Goal: Information Seeking & Learning: Check status

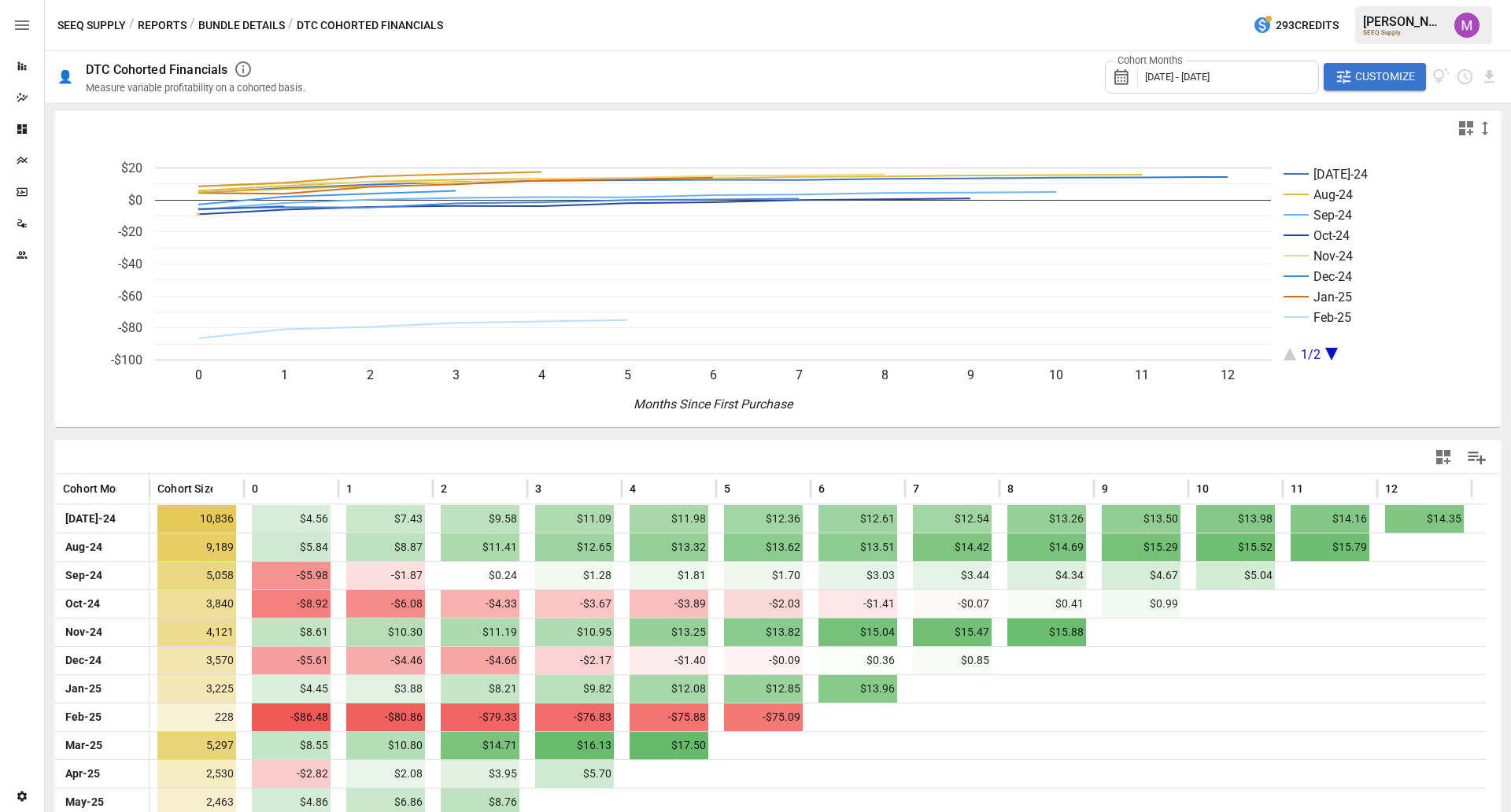
click at [1371, 91] on div "Cohort Months [DATE] - [DATE] Customize" at bounding box center [1302, 77] width 394 height 51
click at [1380, 75] on span "Customize" at bounding box center [1385, 77] width 59 height 20
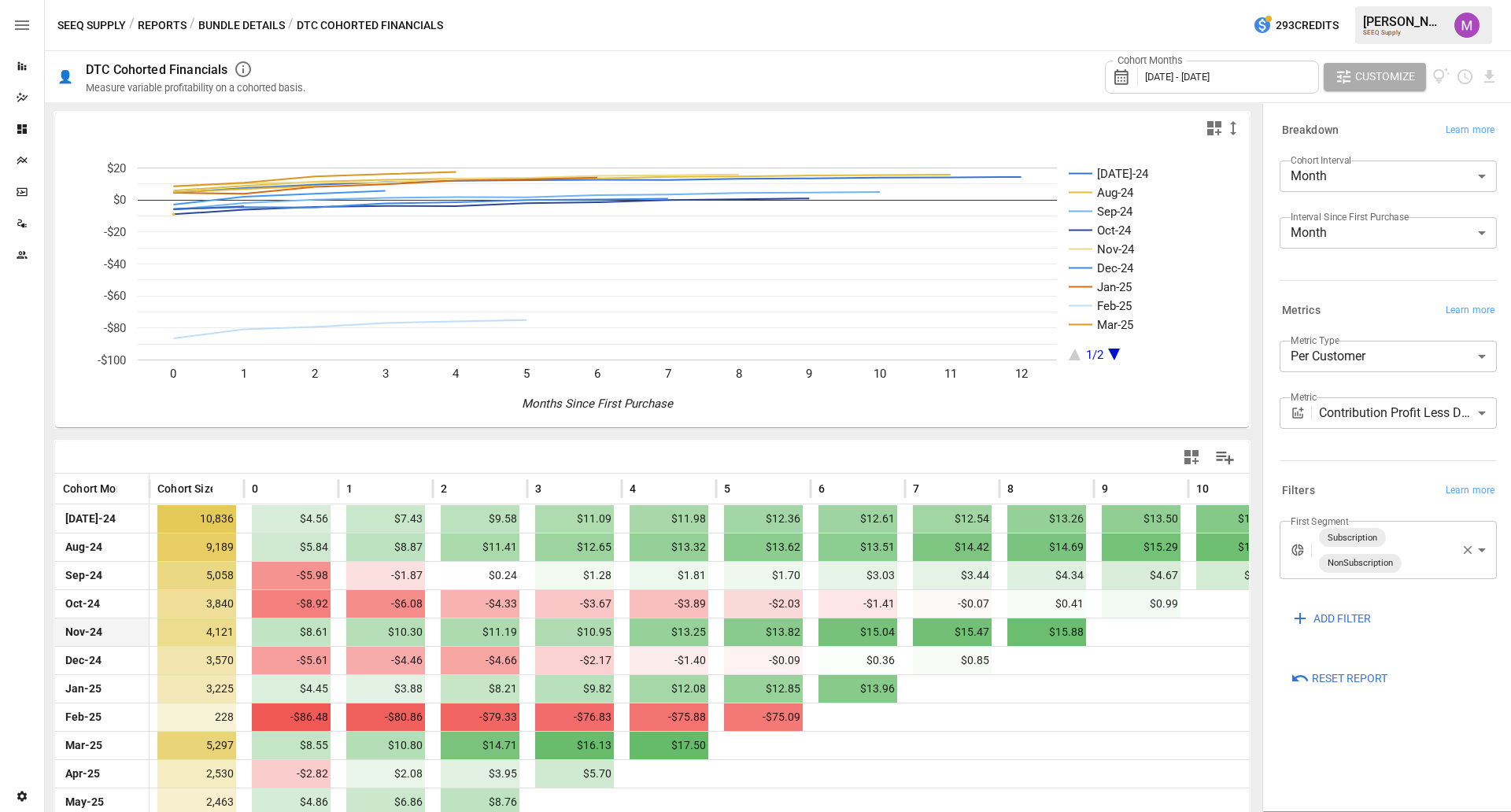
scroll to position [86, 0]
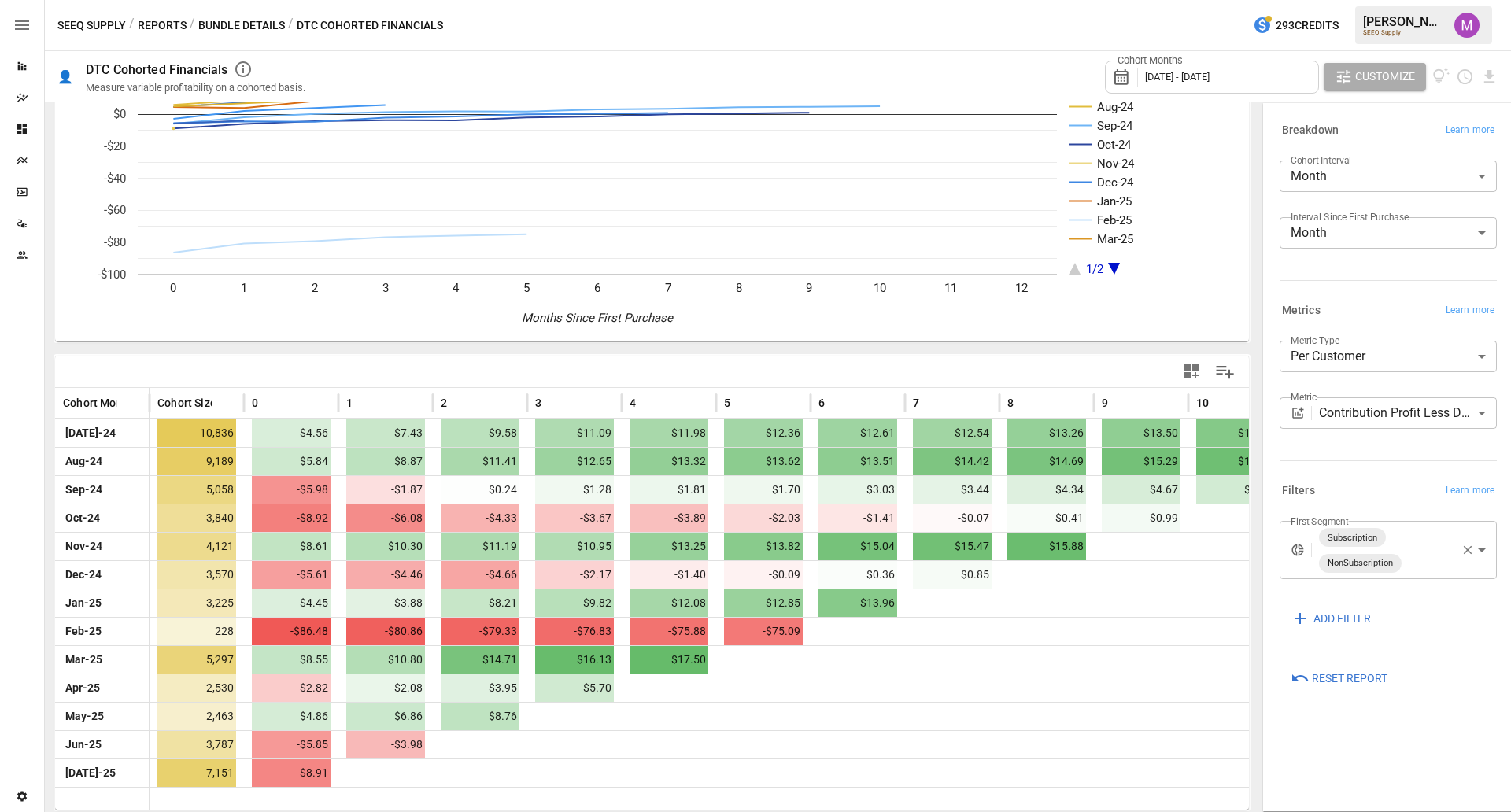
click at [1464, 550] on icon "button" at bounding box center [1467, 550] width 14 height 14
click at [1430, 0] on body "Reports Dazzler Studio Dashboards Plans SmartModel ™ Data Sources Team Settings…" at bounding box center [755, 0] width 1511 height 0
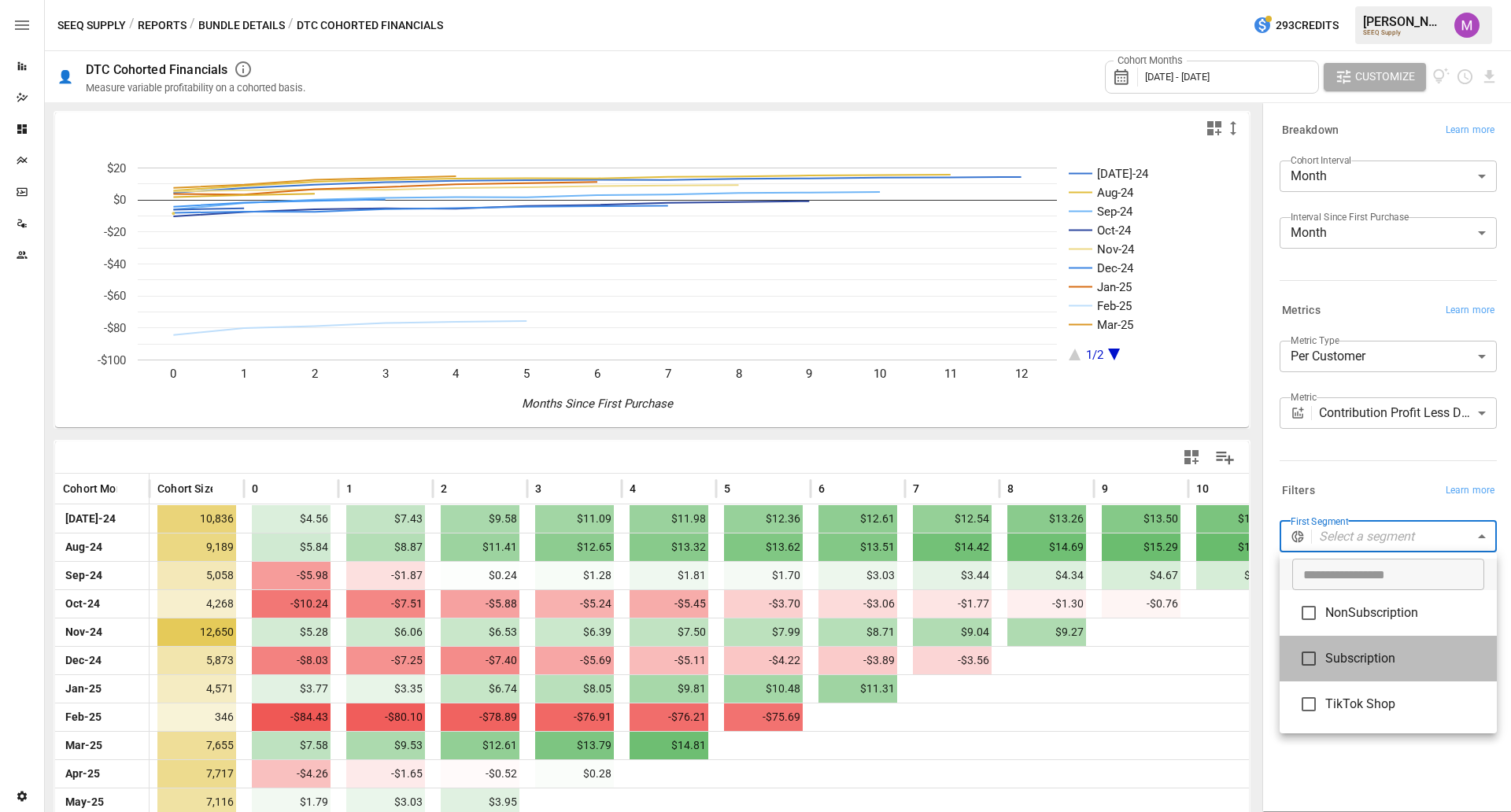
click at [1364, 636] on li "Subscription" at bounding box center [1388, 659] width 218 height 45
type input "**********"
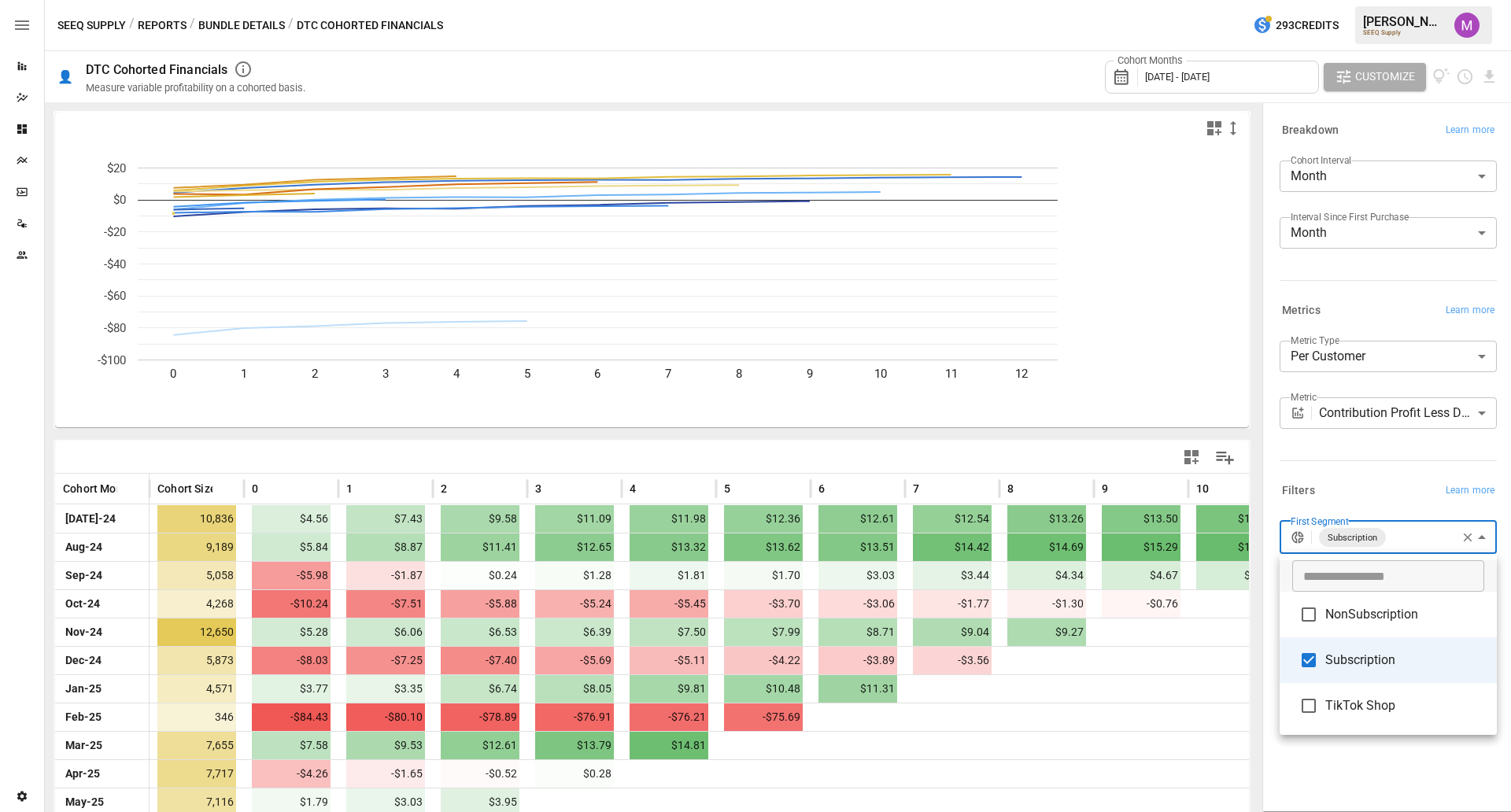
click at [1427, 467] on div at bounding box center [755, 406] width 1511 height 812
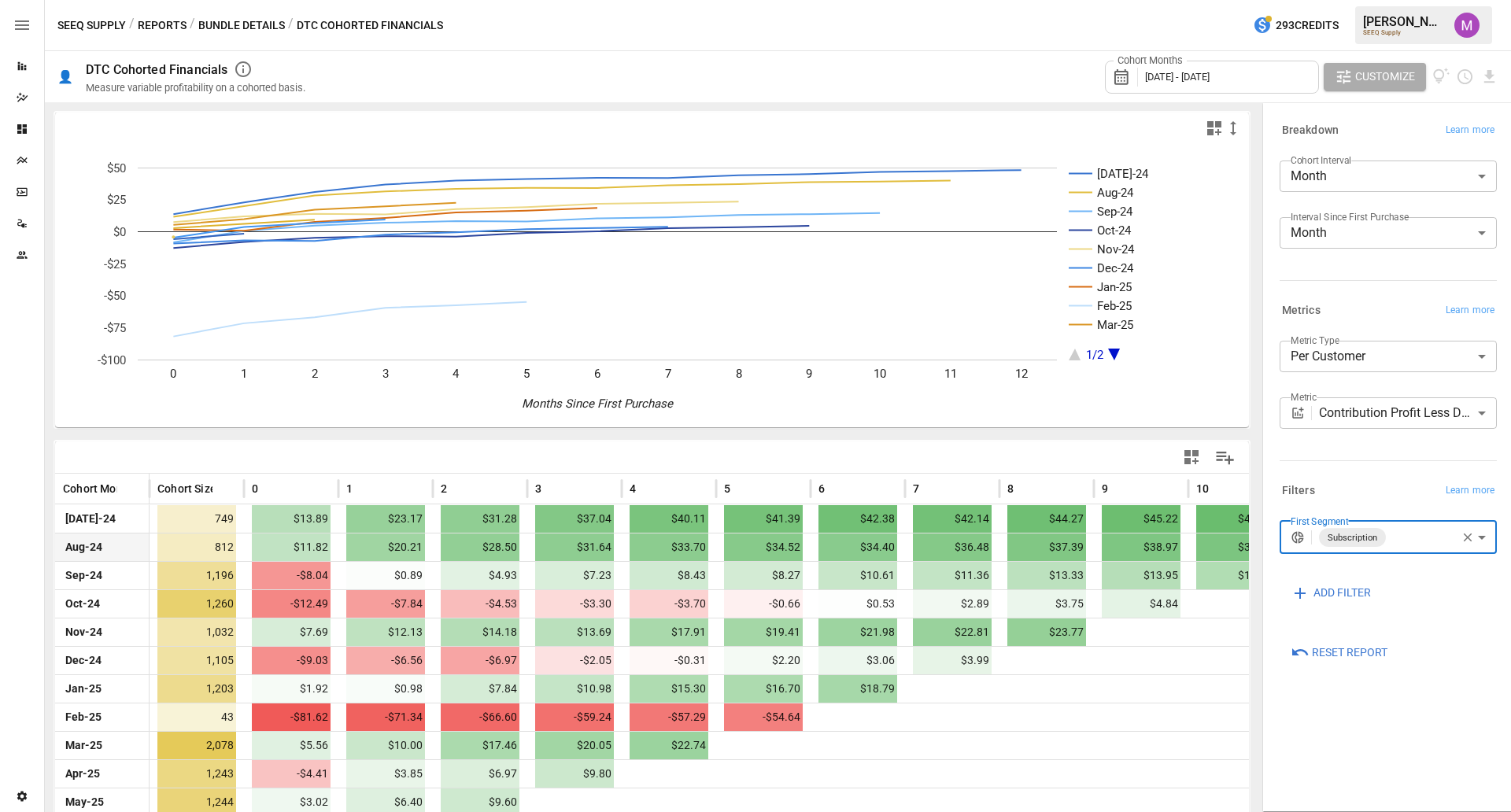
scroll to position [86, 0]
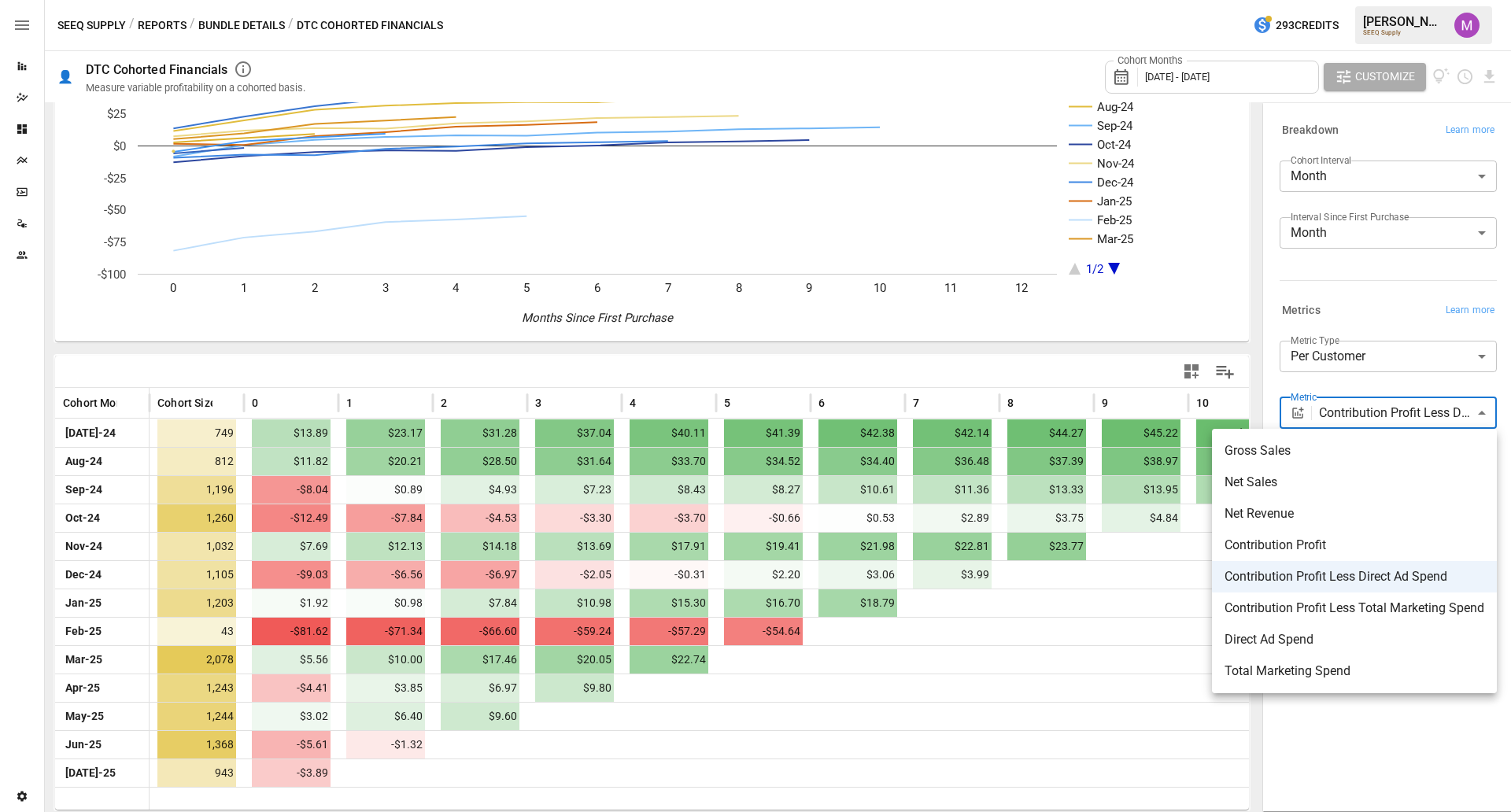
click at [1427, 0] on body "Reports Dazzler Studio Dashboards Plans SmartModel ™ Data Sources Team Settings…" at bounding box center [755, 0] width 1511 height 0
click at [1398, 609] on span "Contribution Profit Less Total Marketing Spend" at bounding box center [1355, 607] width 259 height 19
type input "**********"
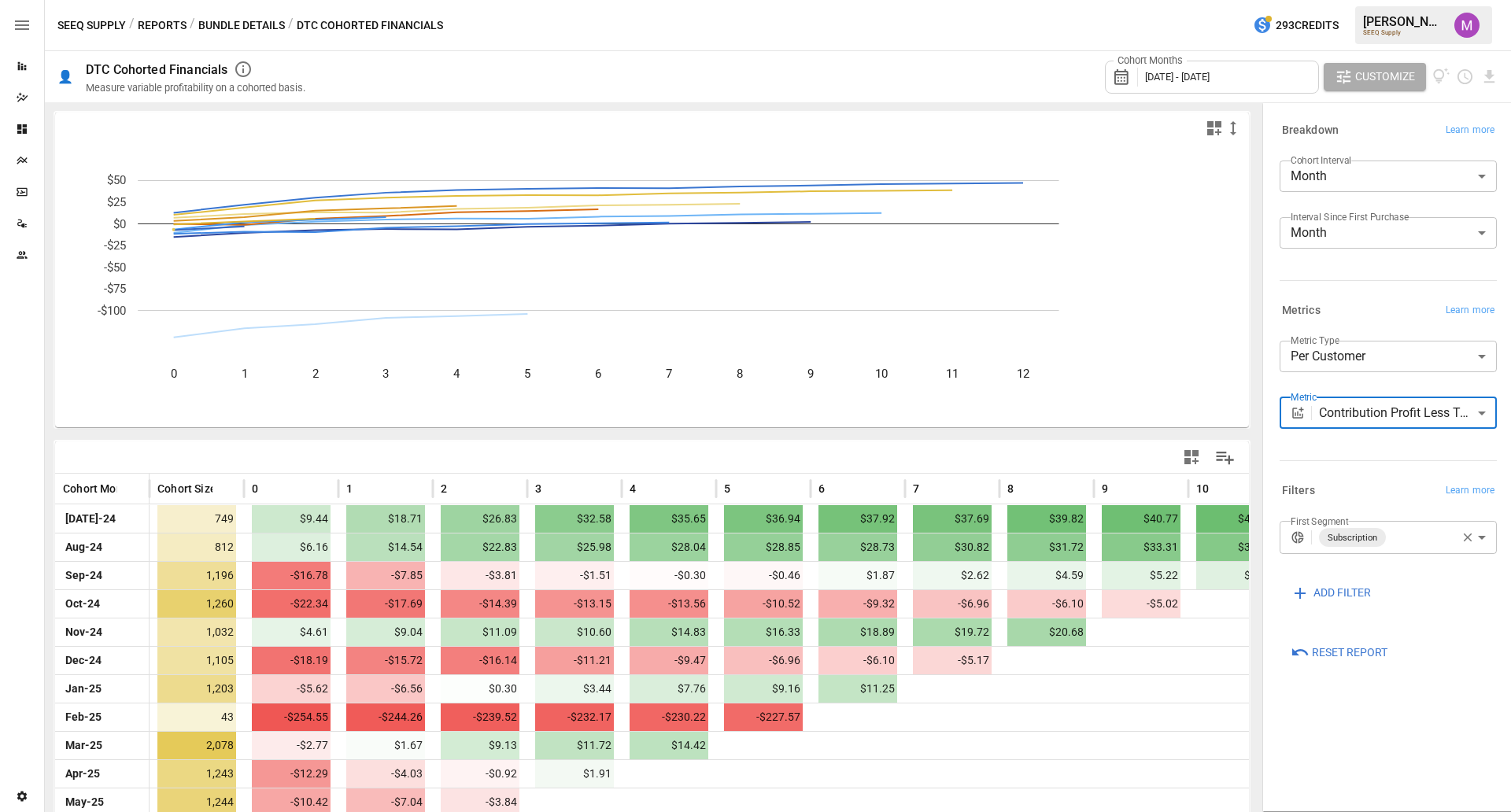
scroll to position [86, 0]
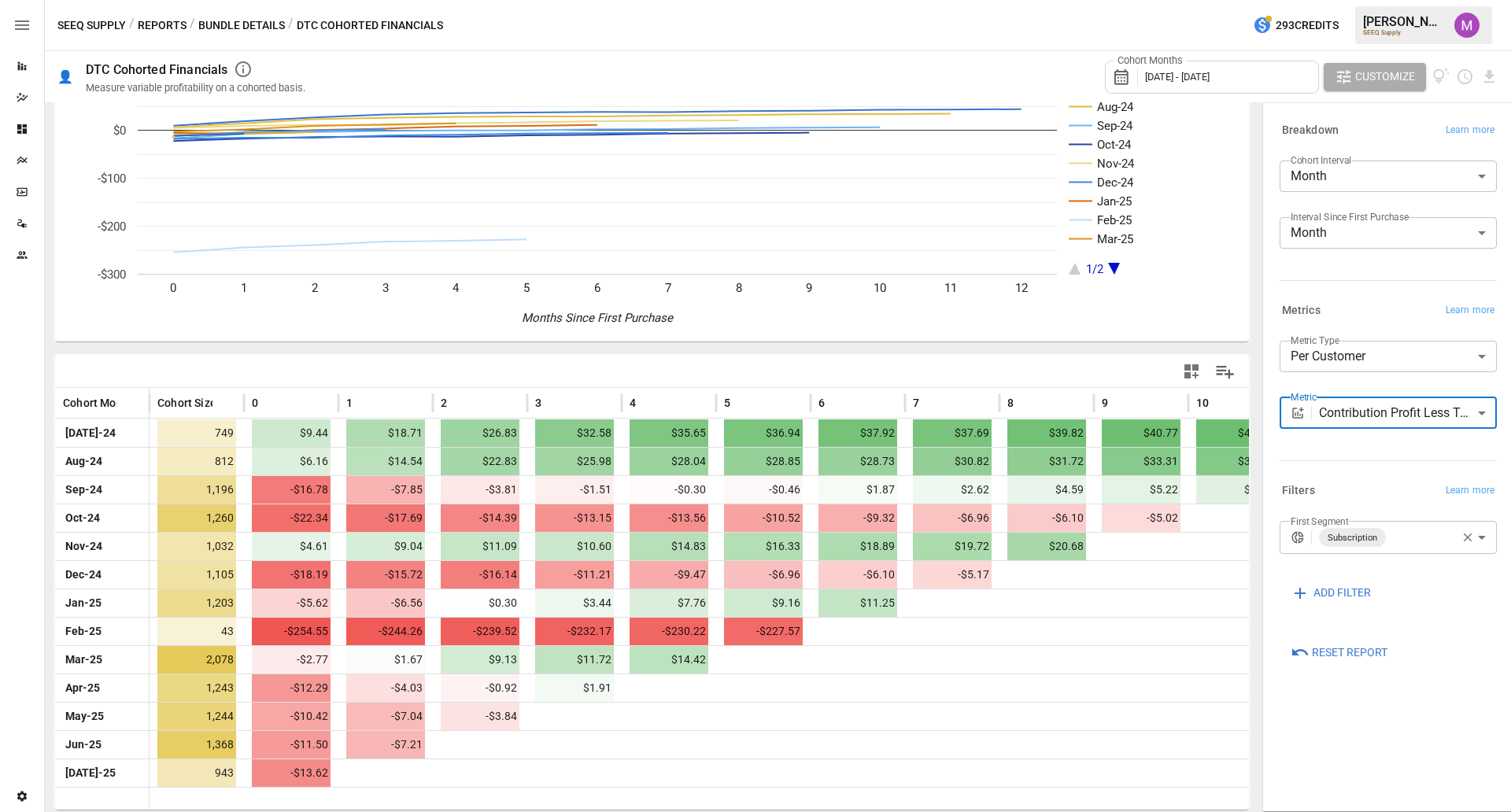
click at [1433, 0] on body "Reports Dazzler Studio Dashboards Plans SmartModel ™ Data Sources Team Settings…" at bounding box center [755, 0] width 1511 height 0
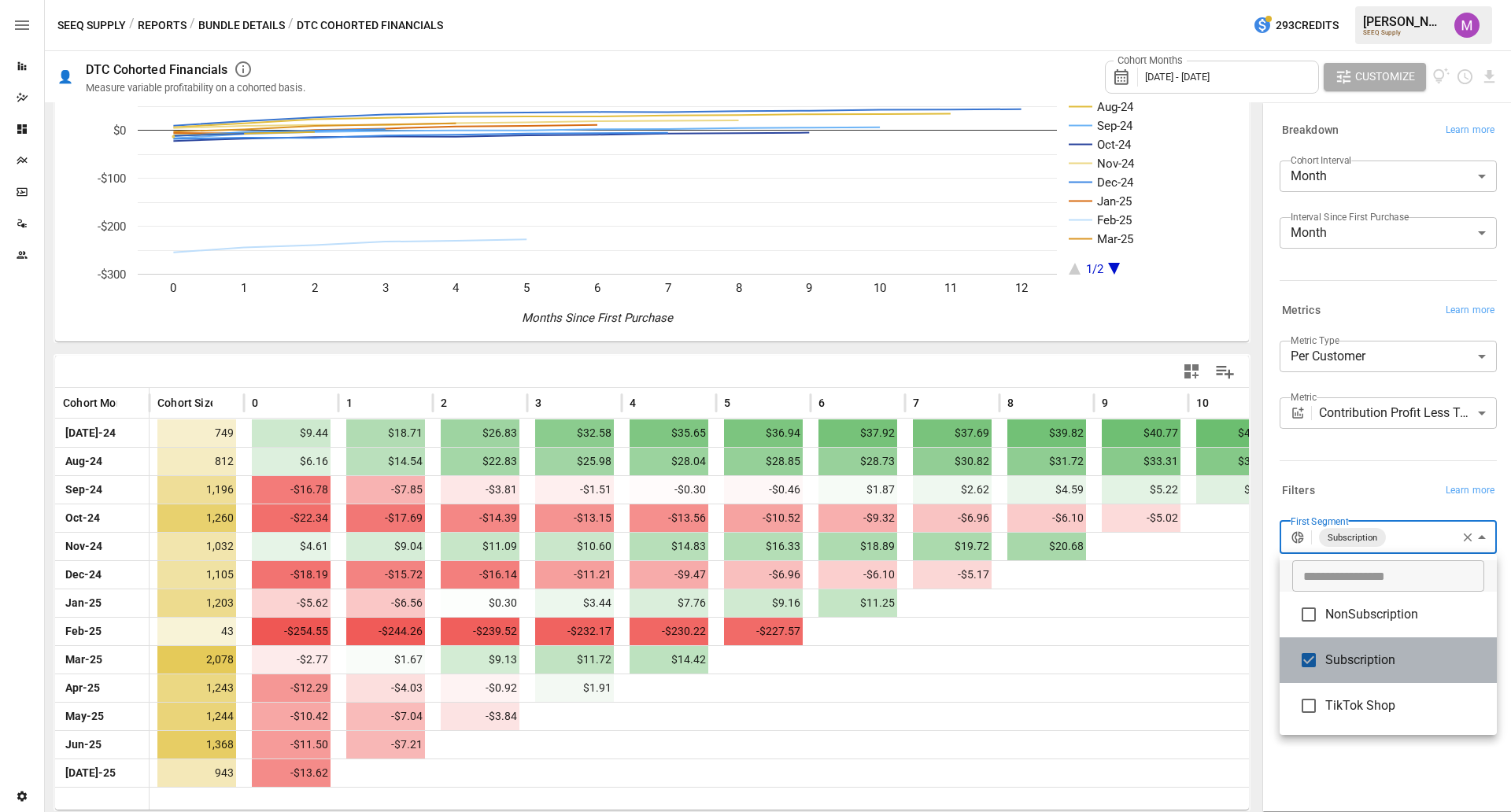
click at [1328, 656] on span "Subscription" at bounding box center [1404, 660] width 159 height 19
type input "**********"
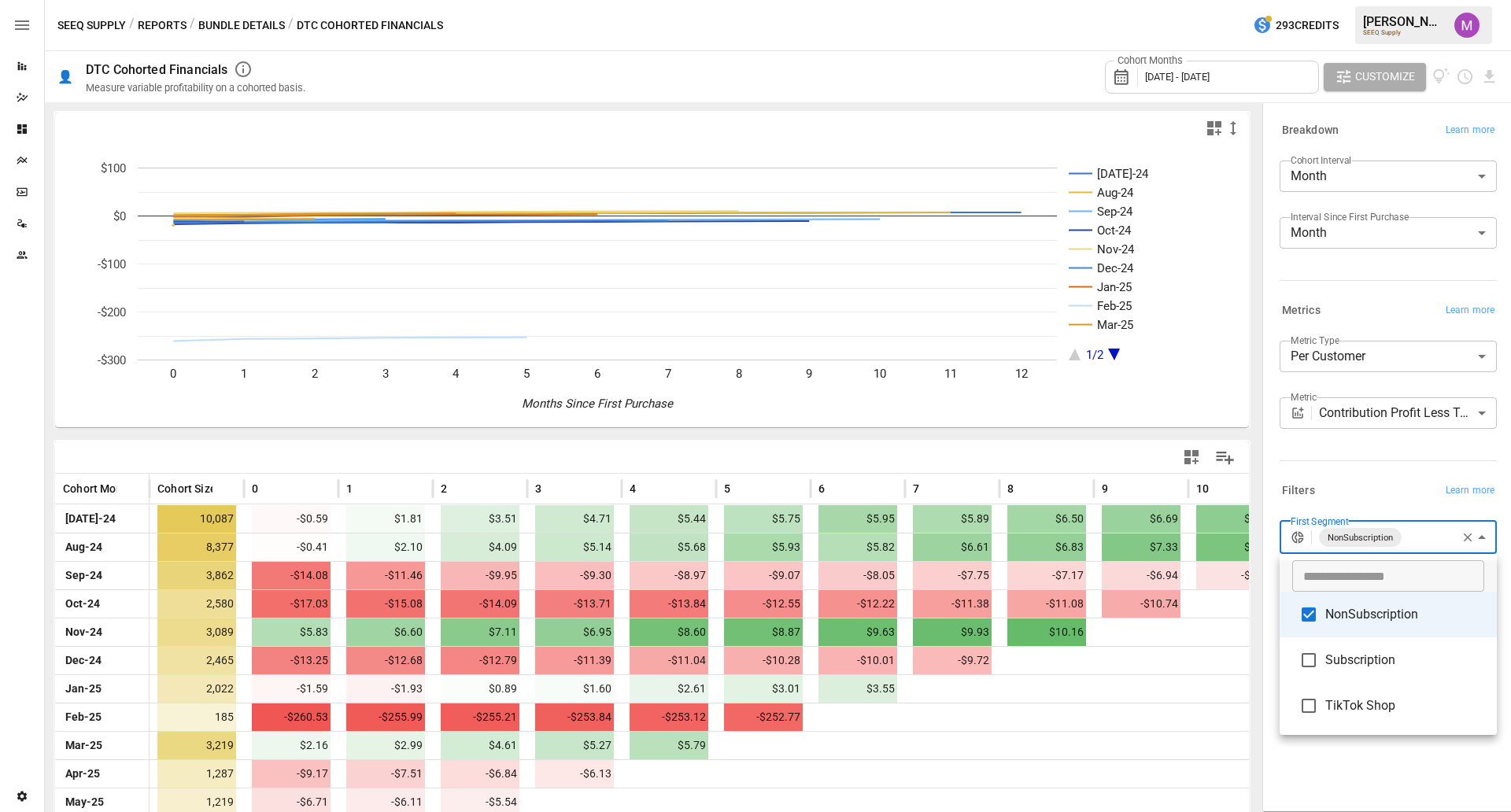
click at [842, 448] on div at bounding box center [755, 406] width 1511 height 812
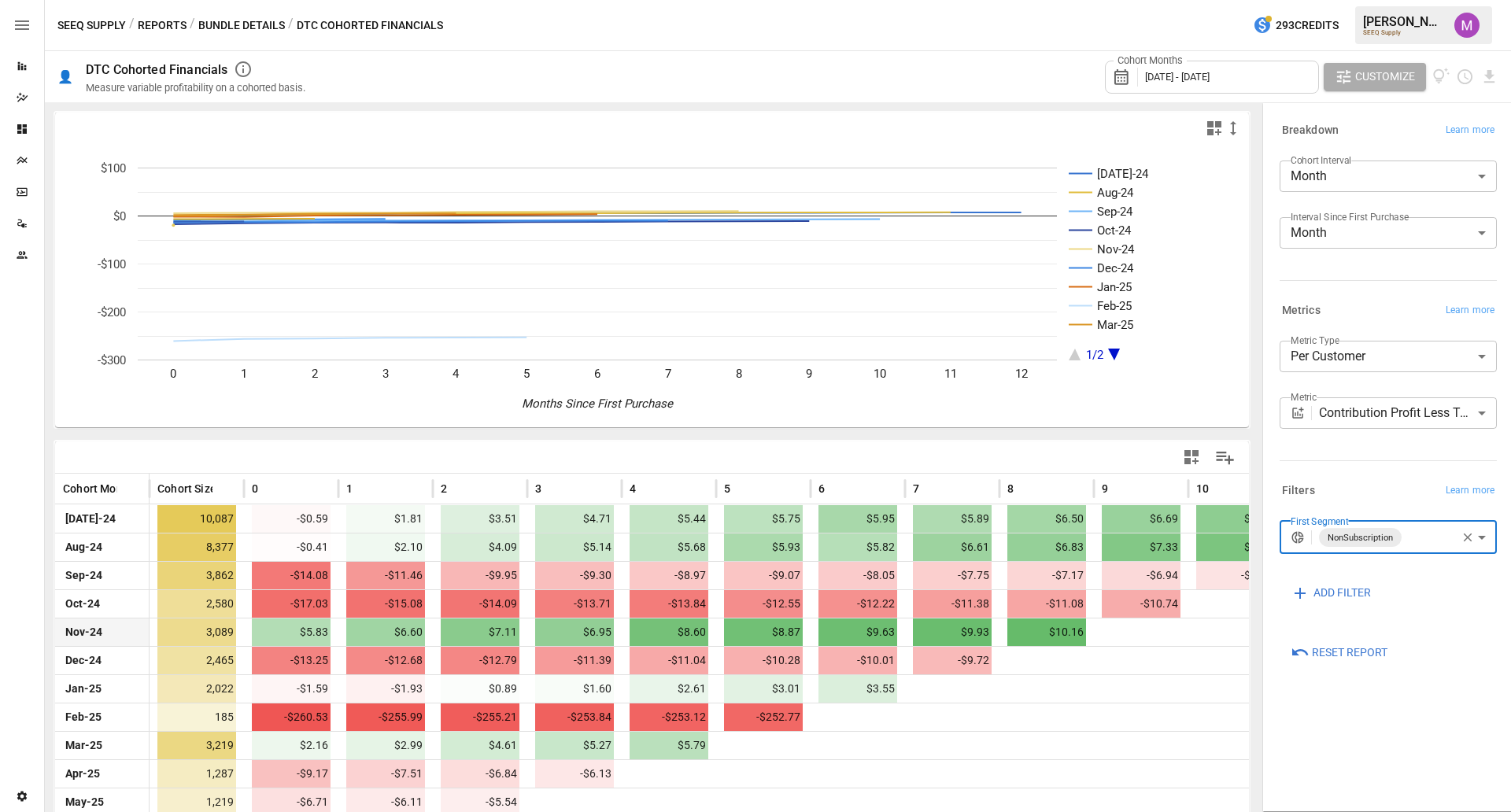
scroll to position [86, 0]
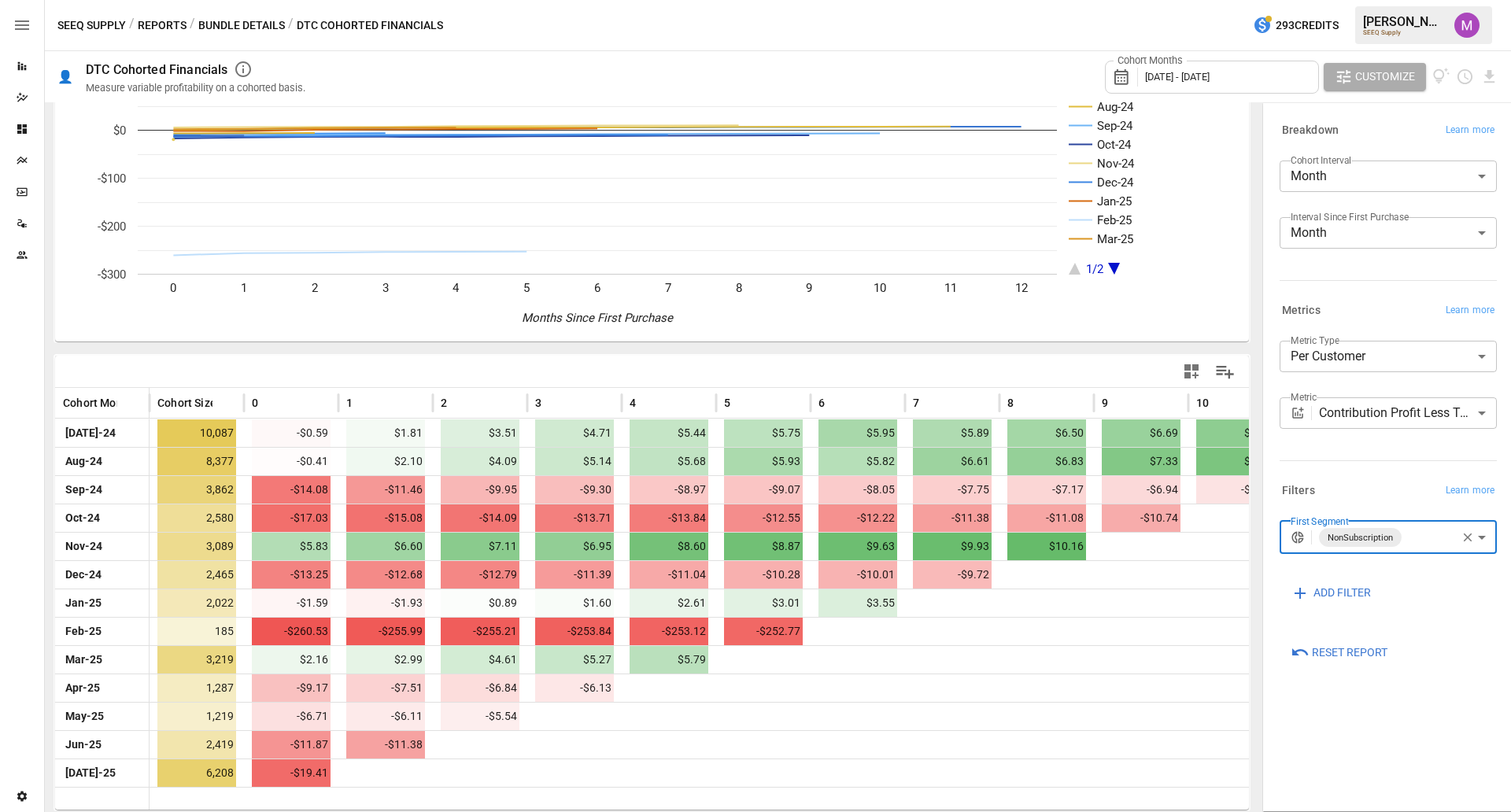
click at [1484, 0] on body "Reports Dazzler Studio Dashboards Plans SmartModel ™ Data Sources Team Settings…" at bounding box center [755, 0] width 1511 height 0
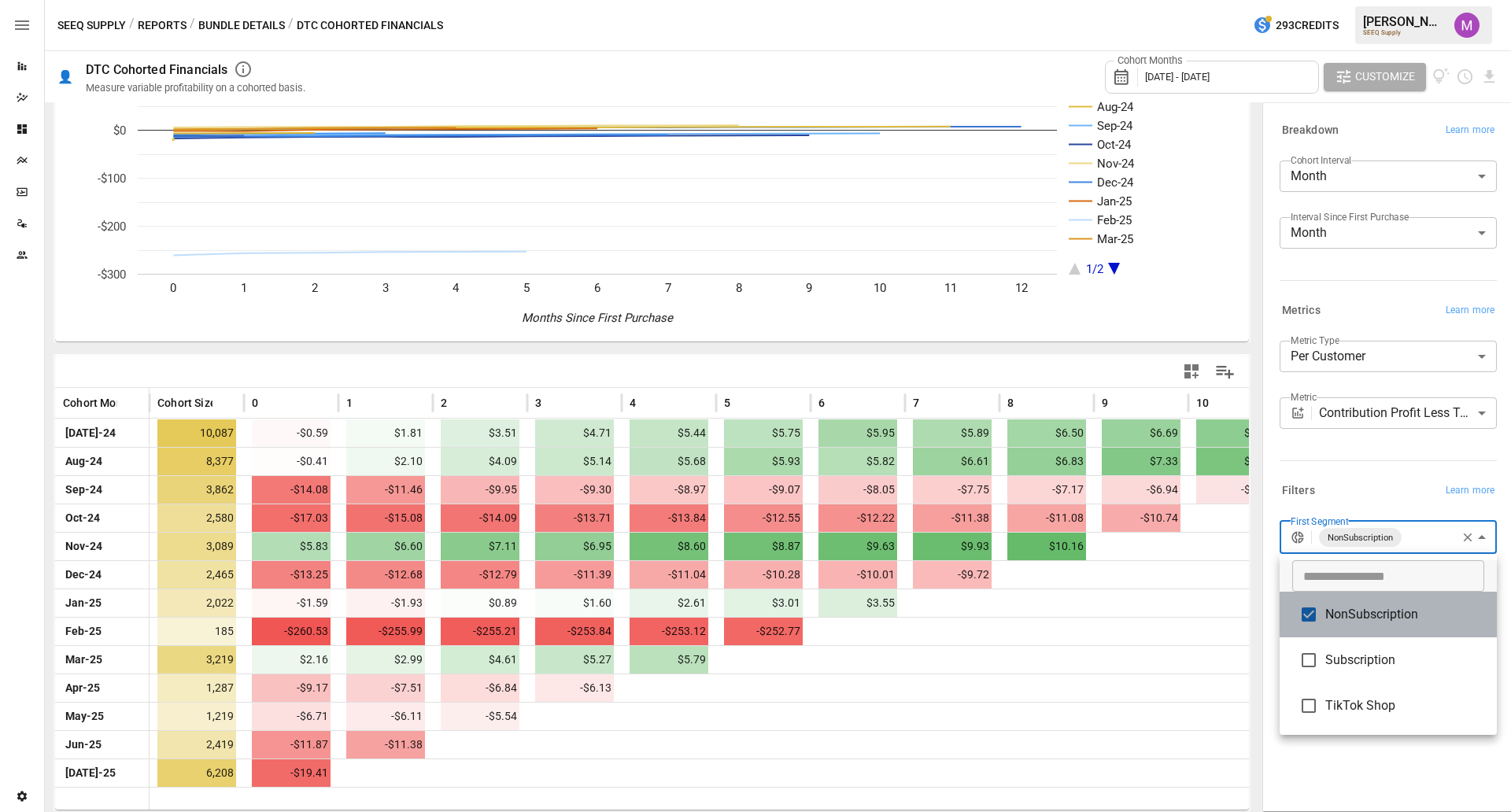
click at [1333, 625] on li "NonSubscription" at bounding box center [1388, 614] width 218 height 45
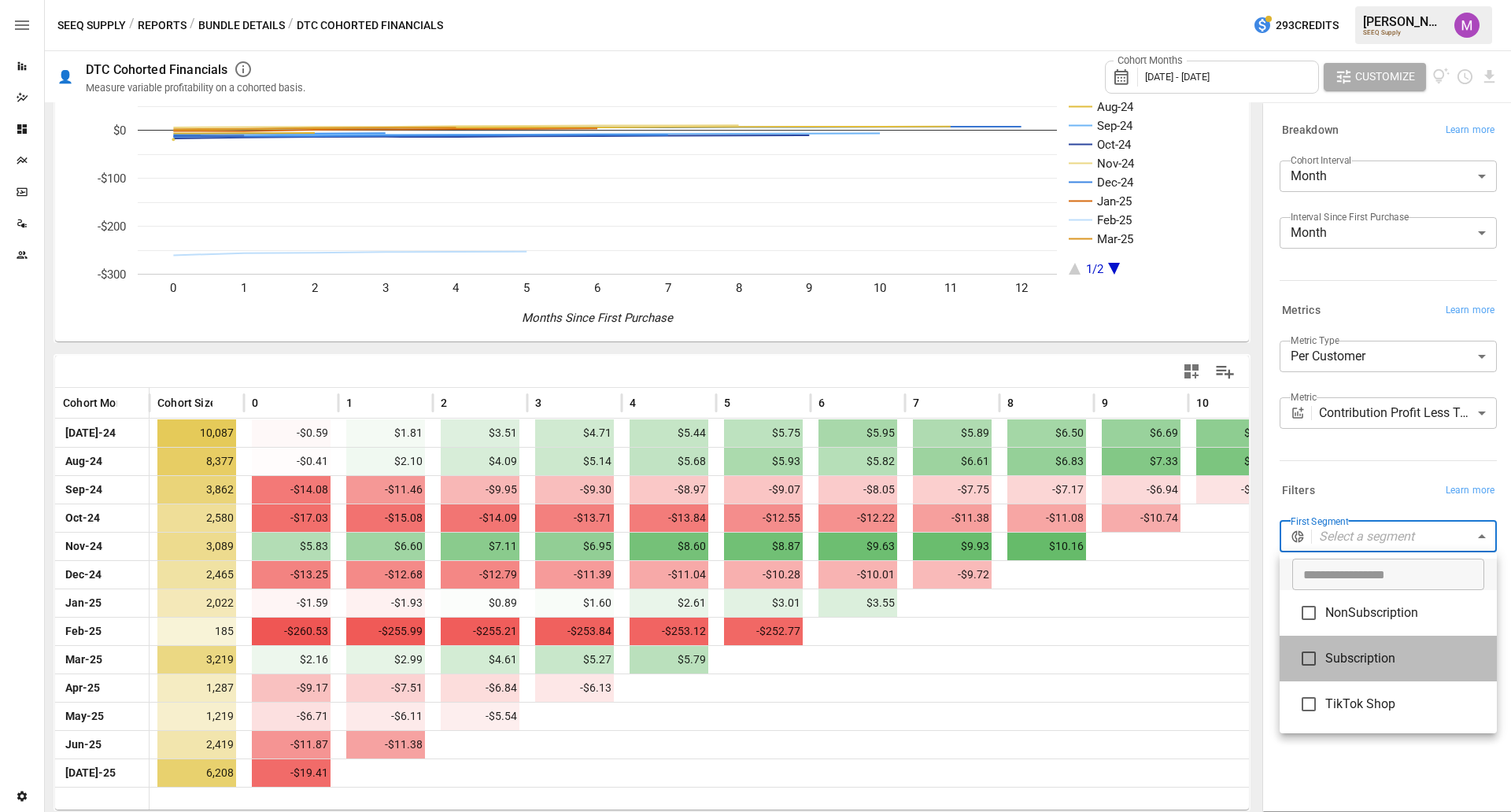
click at [1333, 672] on li "Subscription" at bounding box center [1388, 659] width 218 height 45
type input "**********"
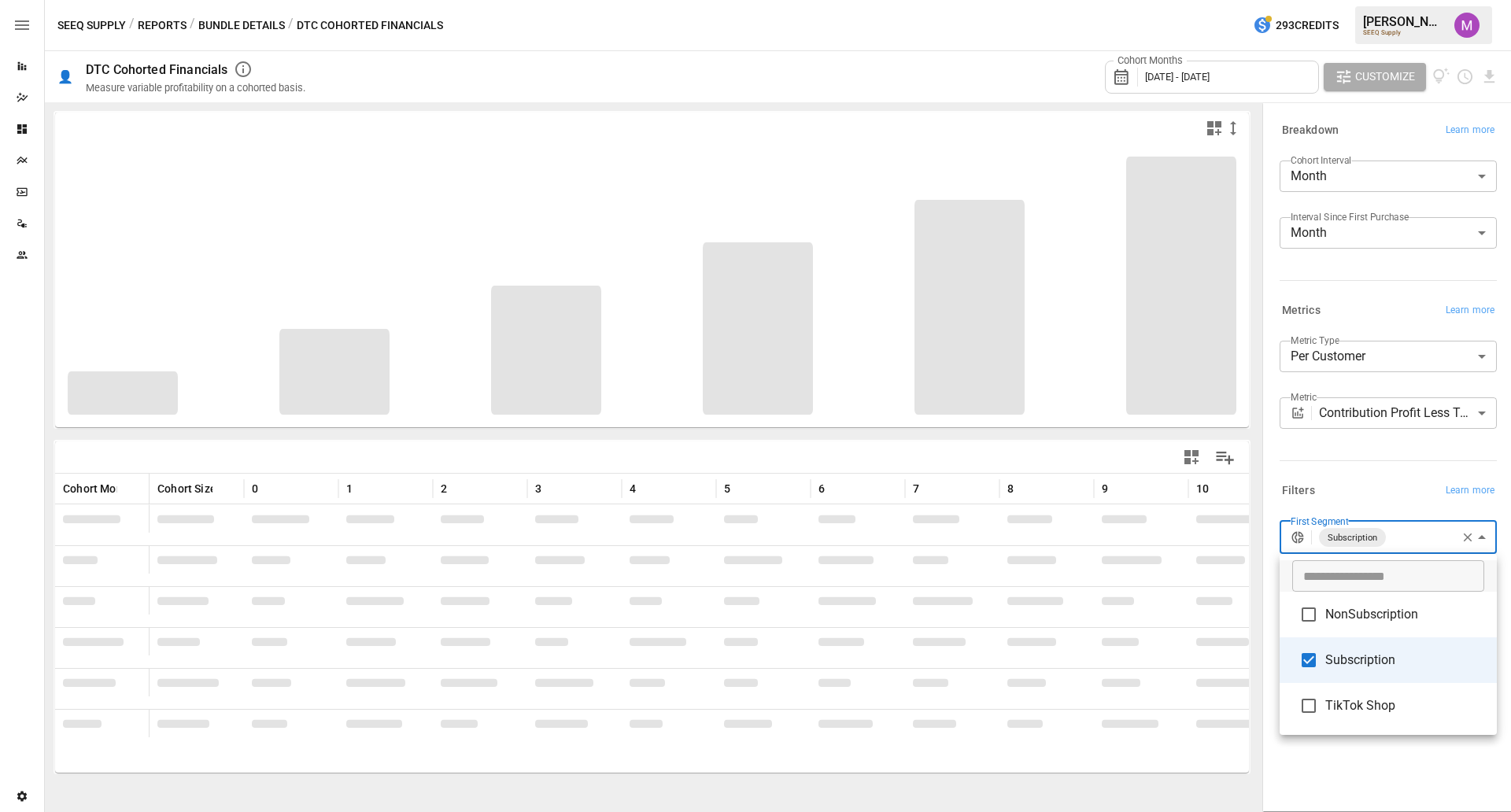
click at [1326, 751] on div at bounding box center [755, 406] width 1511 height 812
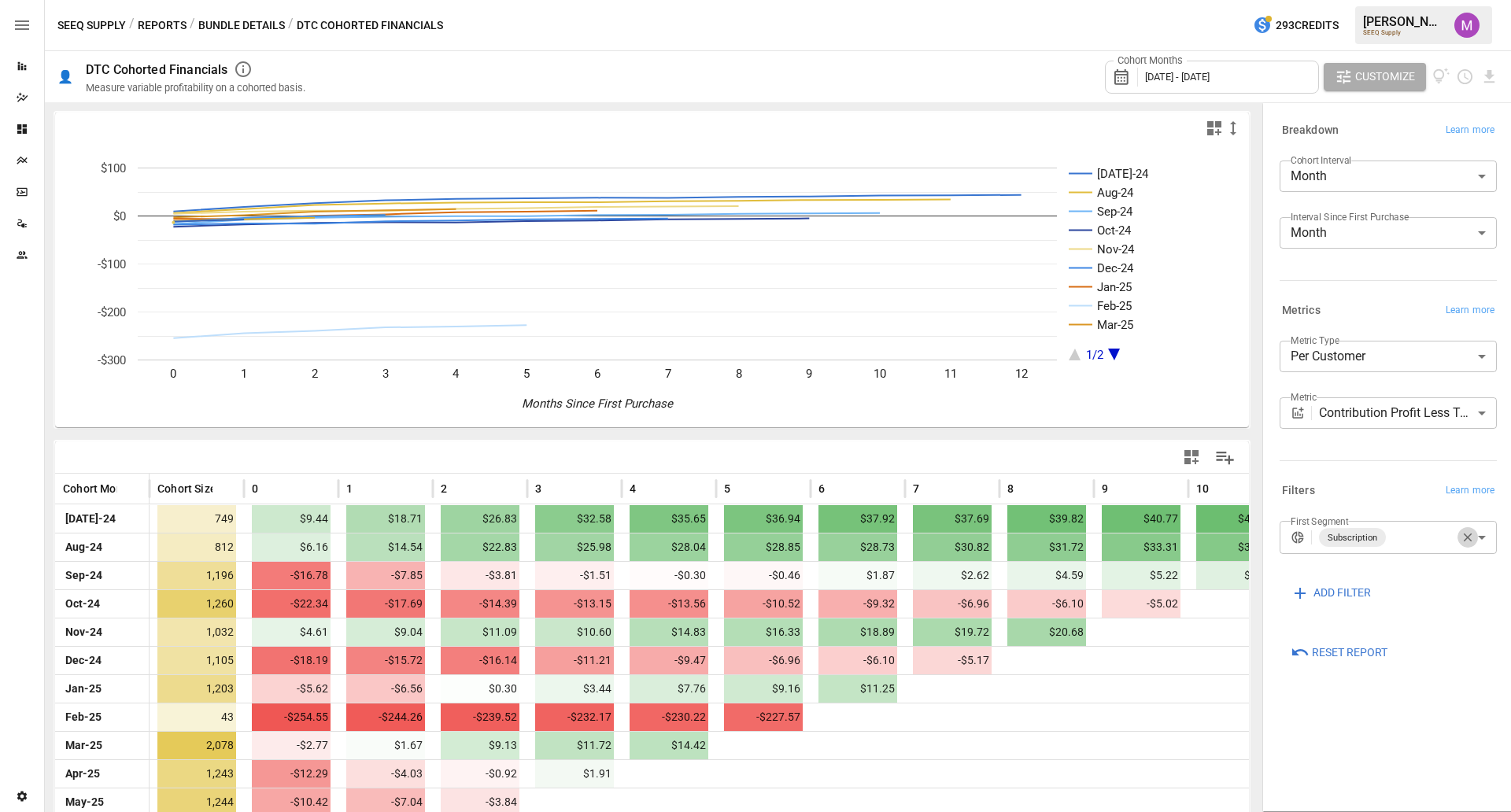
click at [1464, 544] on button "button" at bounding box center [1467, 537] width 21 height 21
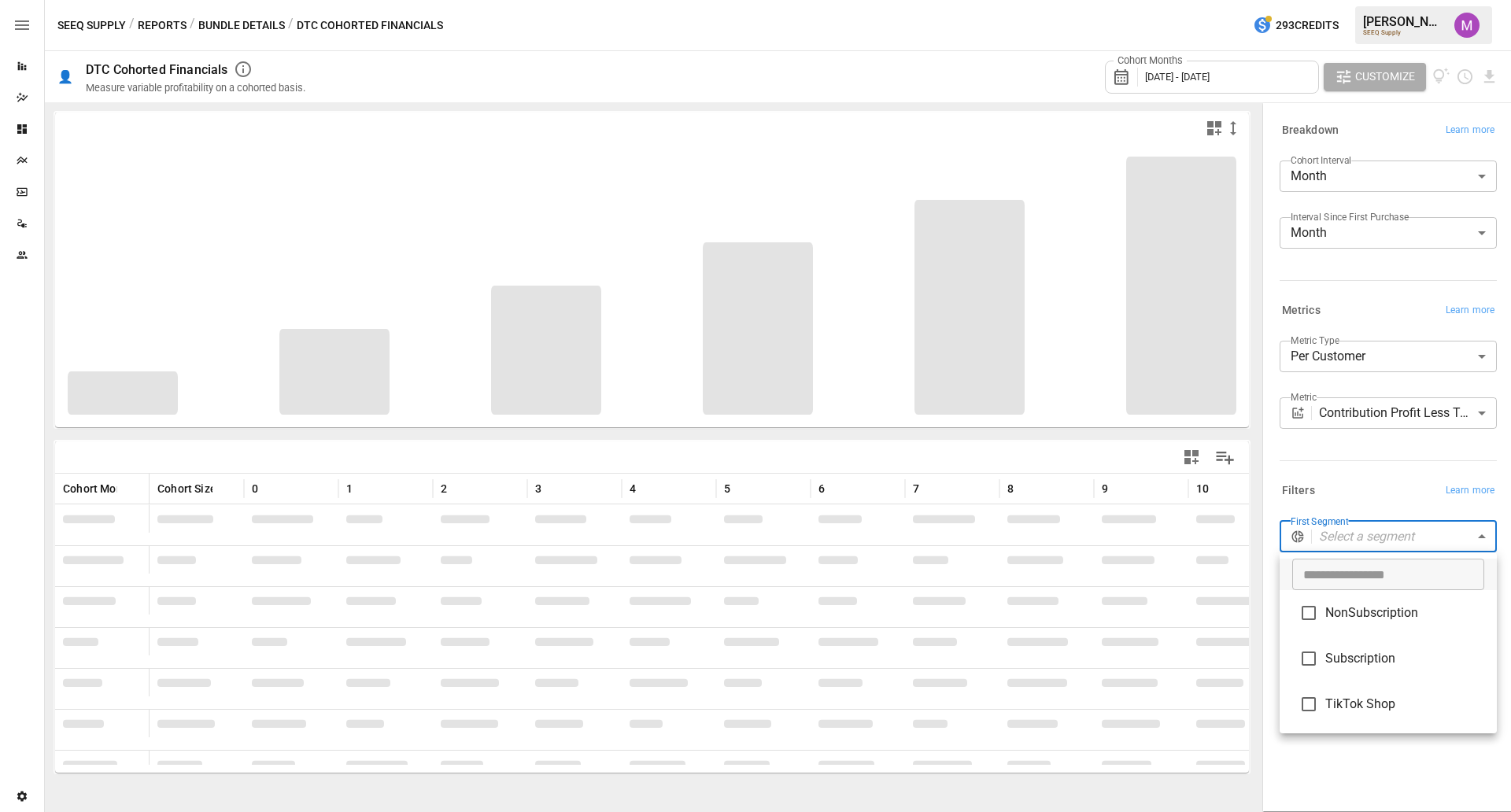
click at [1445, 0] on body "Reports Dazzler Studio Dashboards Plans SmartModel ™ Data Sources Team Settings…" at bounding box center [755, 0] width 1511 height 0
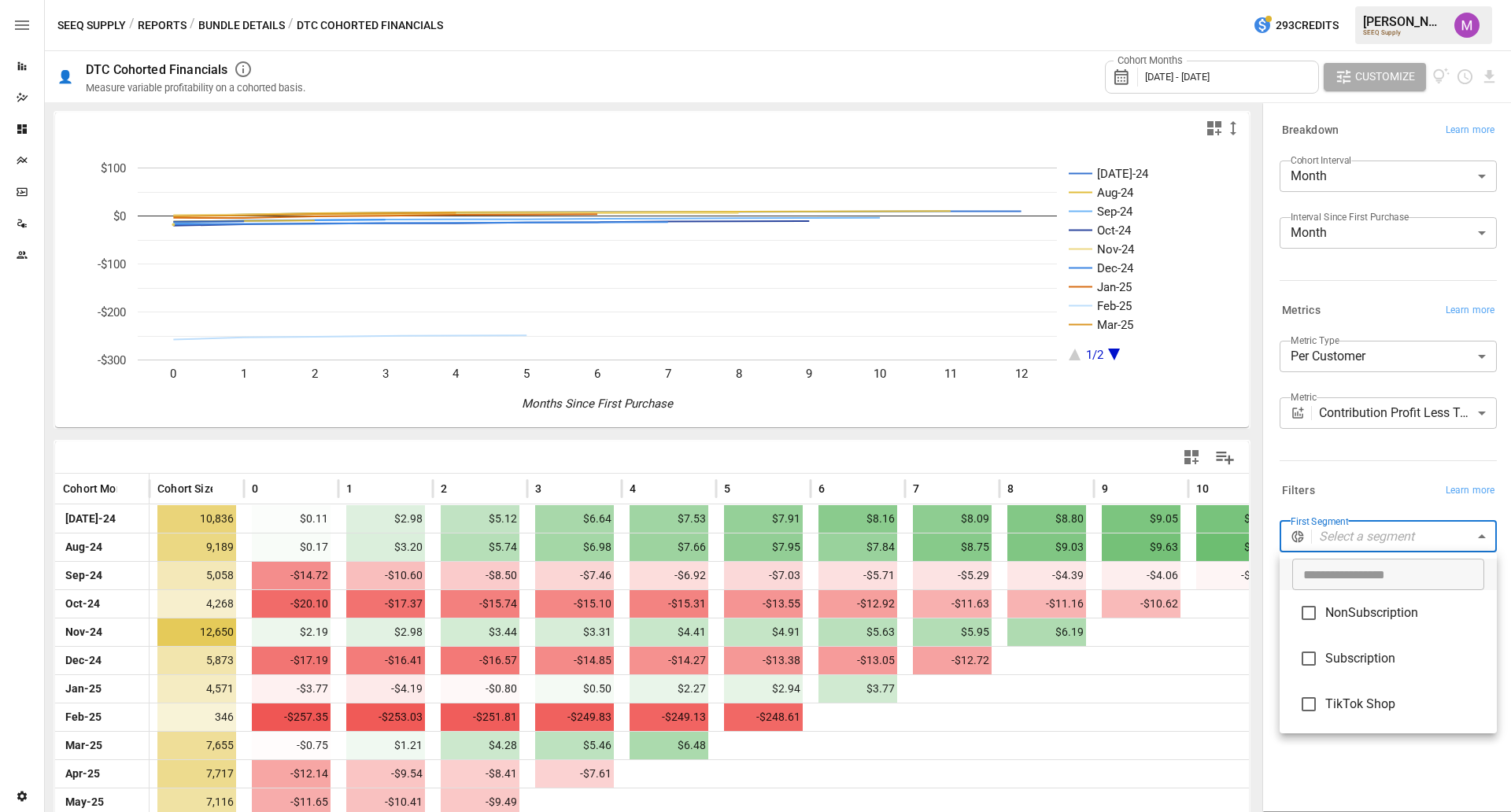
click at [1314, 737] on div at bounding box center [755, 406] width 1511 height 812
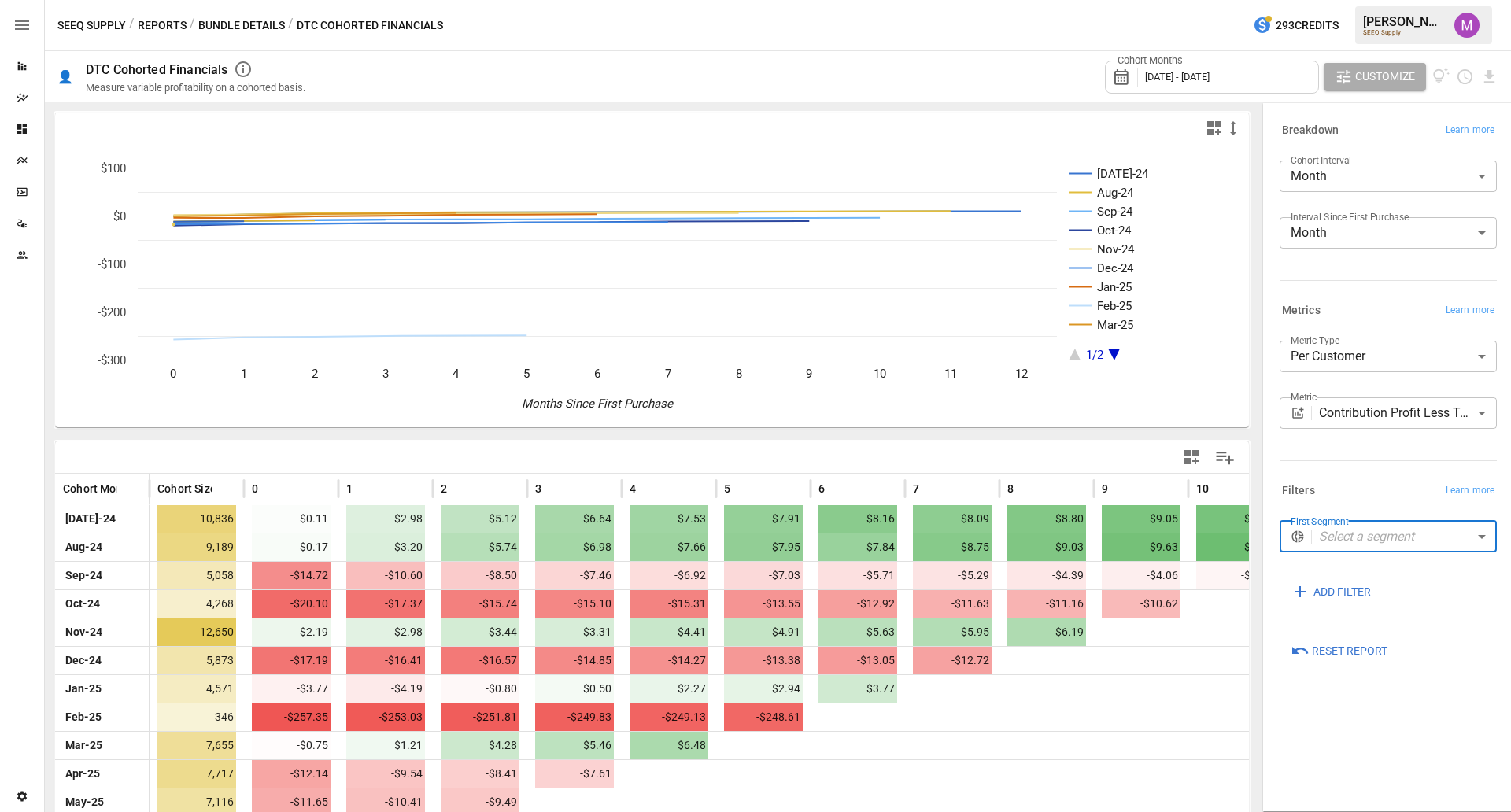
click at [1249, 80] on div "Cohort Months [DATE] - [DATE]" at bounding box center [1212, 76] width 214 height 33
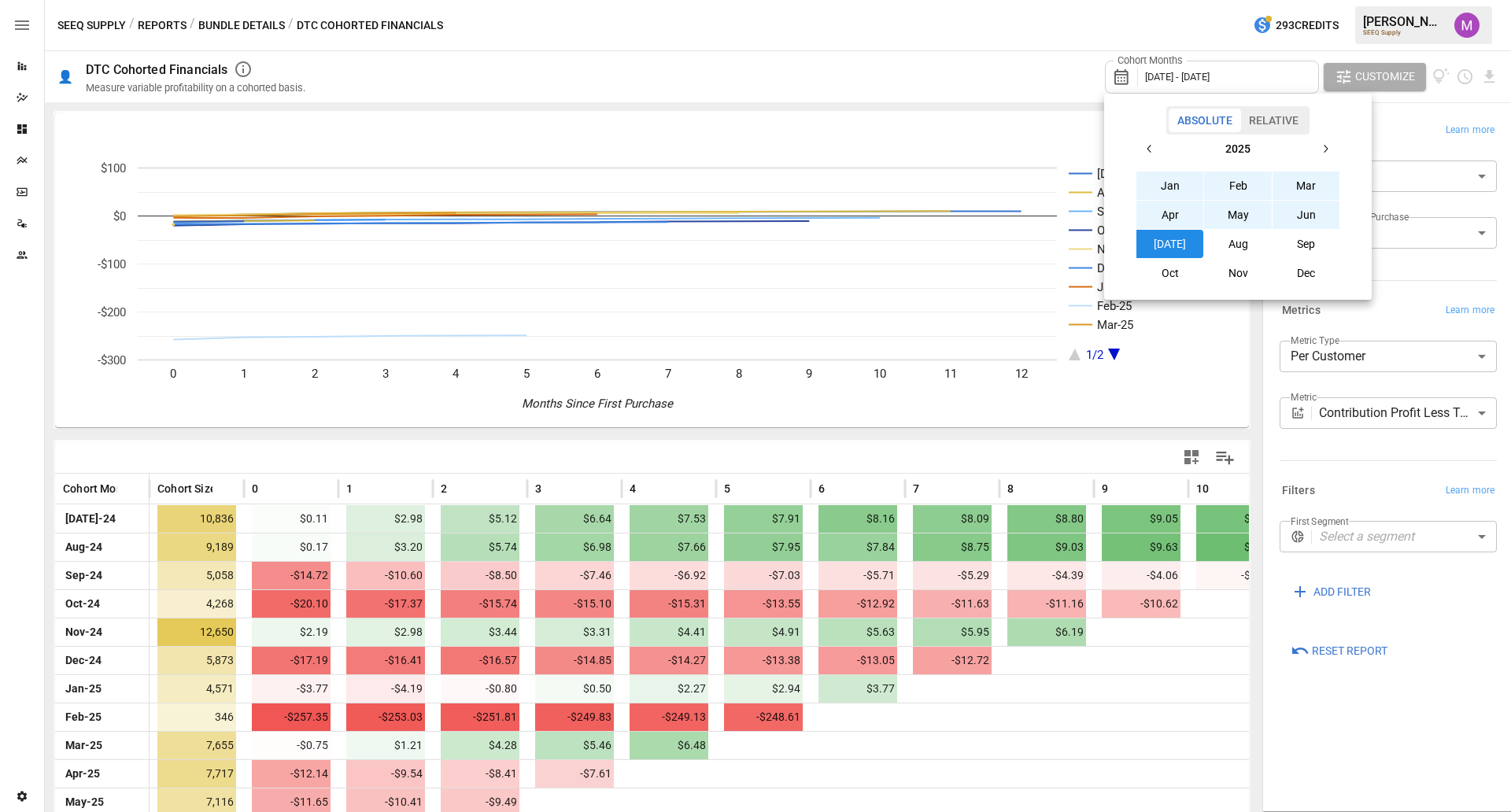
click at [1256, 79] on div at bounding box center [755, 406] width 1511 height 812
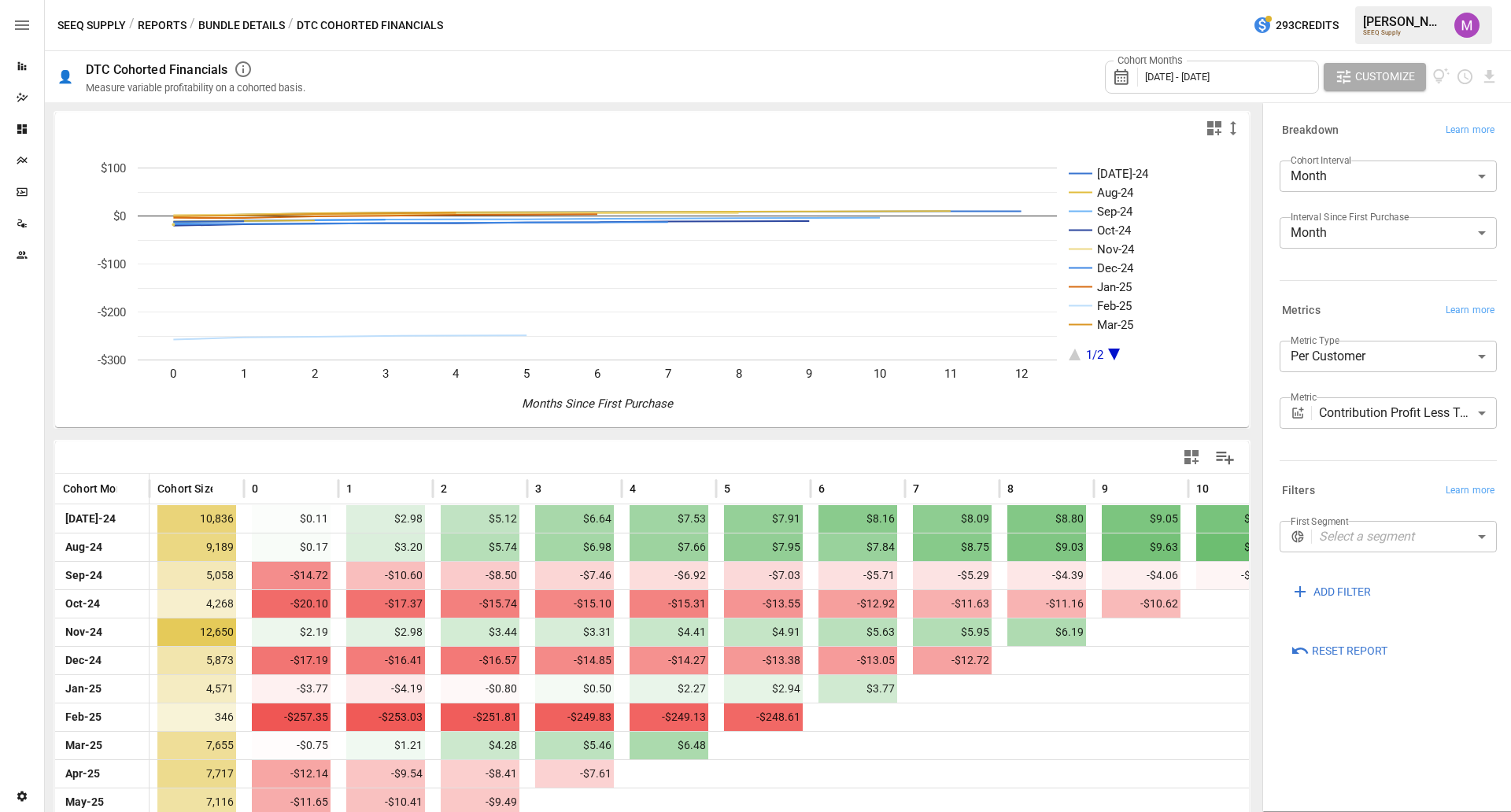
click at [1278, 78] on div "Cohort Months [DATE] - [DATE]" at bounding box center [1212, 76] width 214 height 33
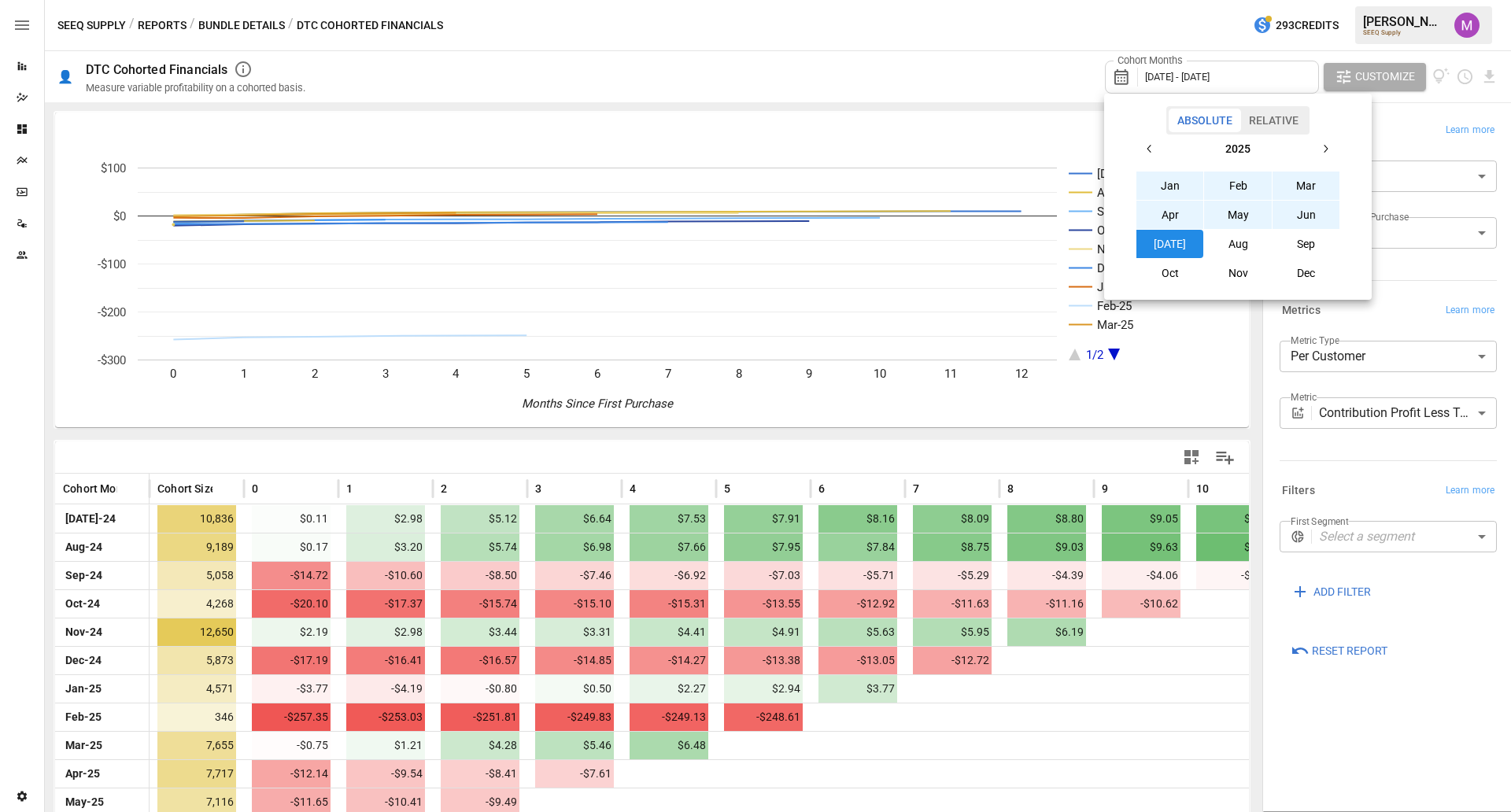
click at [1430, 661] on div at bounding box center [755, 406] width 1511 height 812
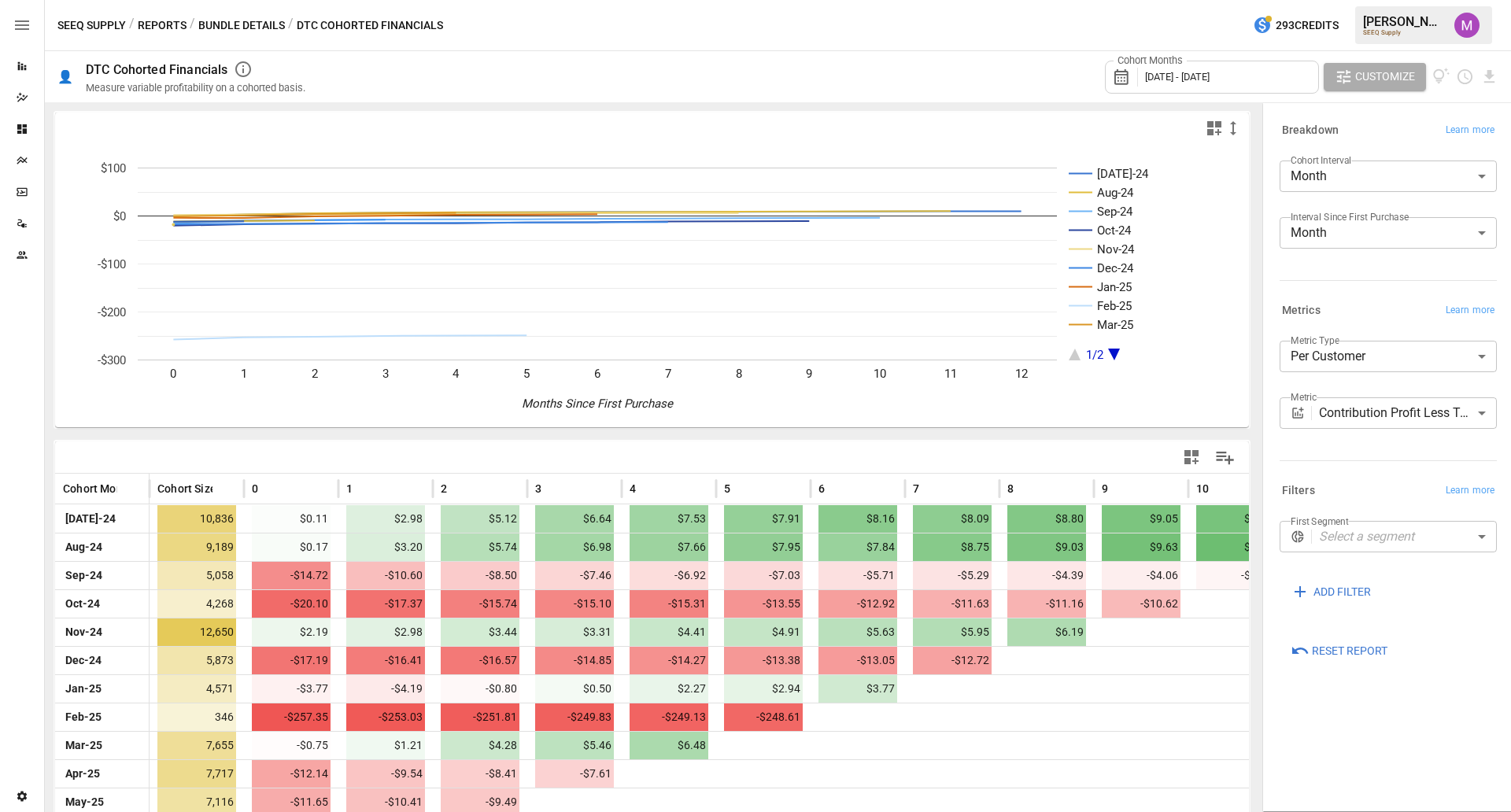
click at [175, 24] on button "Reports" at bounding box center [161, 26] width 48 height 20
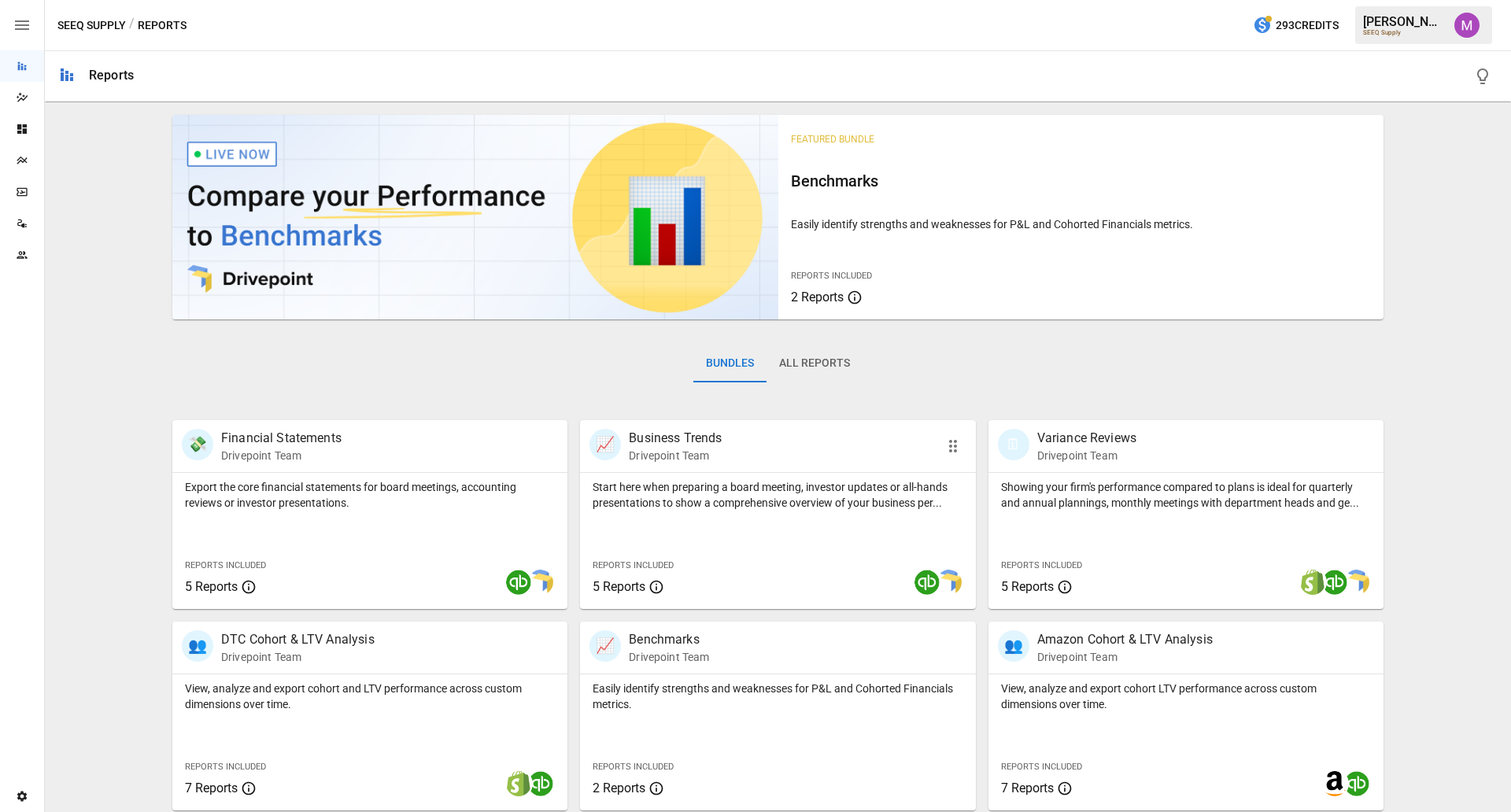
scroll to position [206, 0]
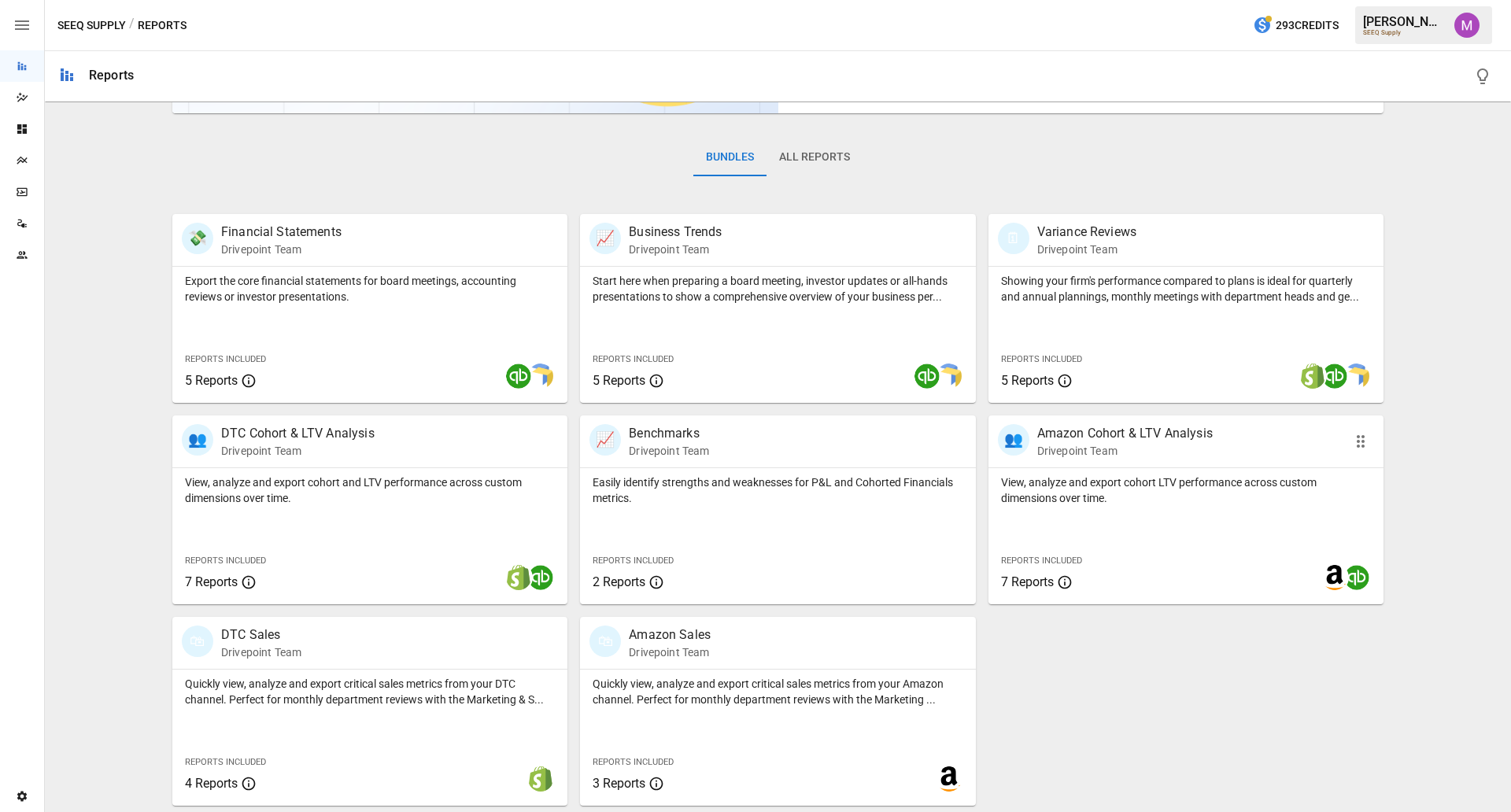
click at [1104, 501] on p "View, analyze and export cohort LTV performance across custom dimensions over t…" at bounding box center [1186, 491] width 370 height 32
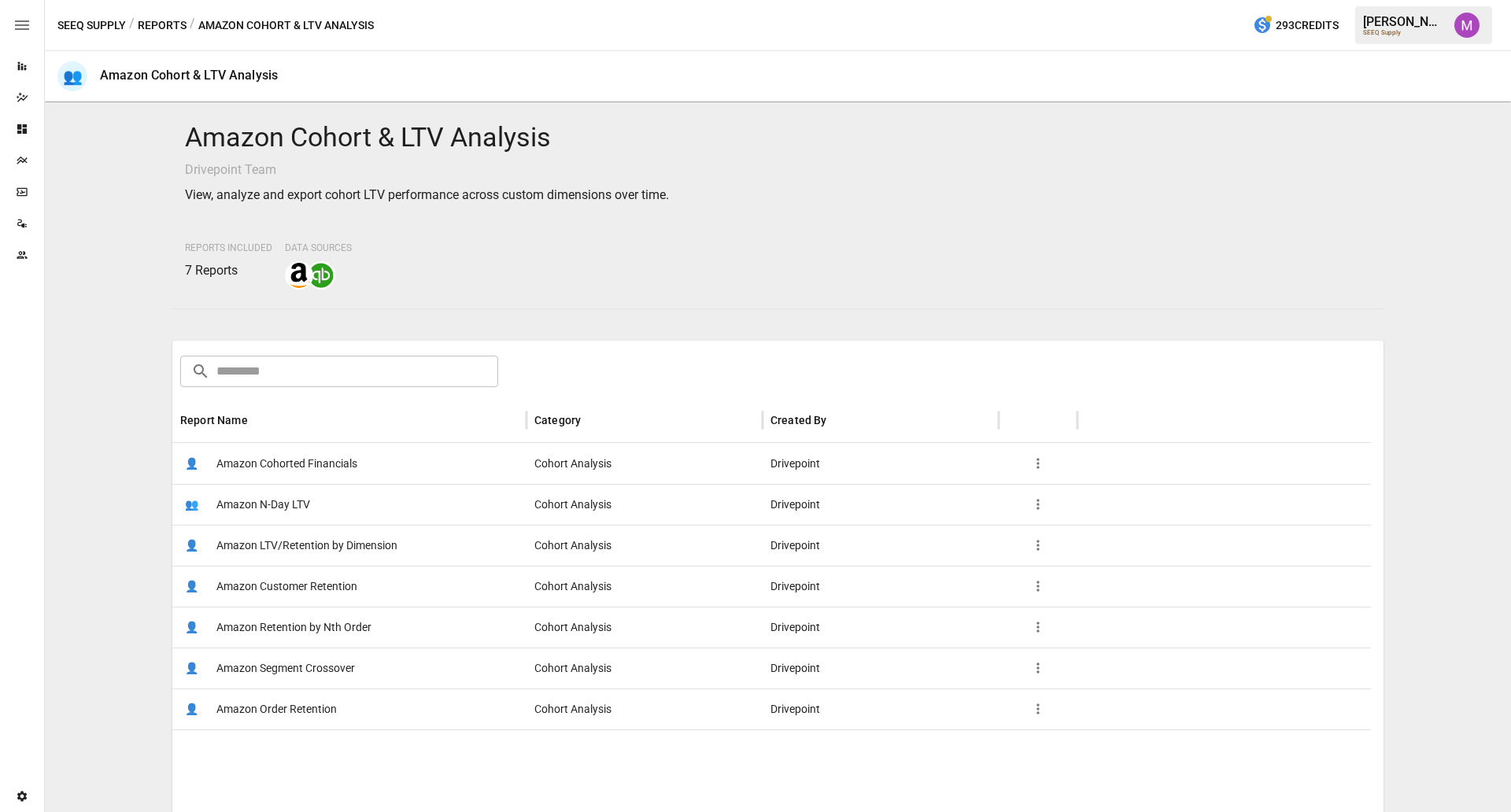
click at [310, 463] on span "Amazon Cohorted Financials" at bounding box center [287, 464] width 141 height 41
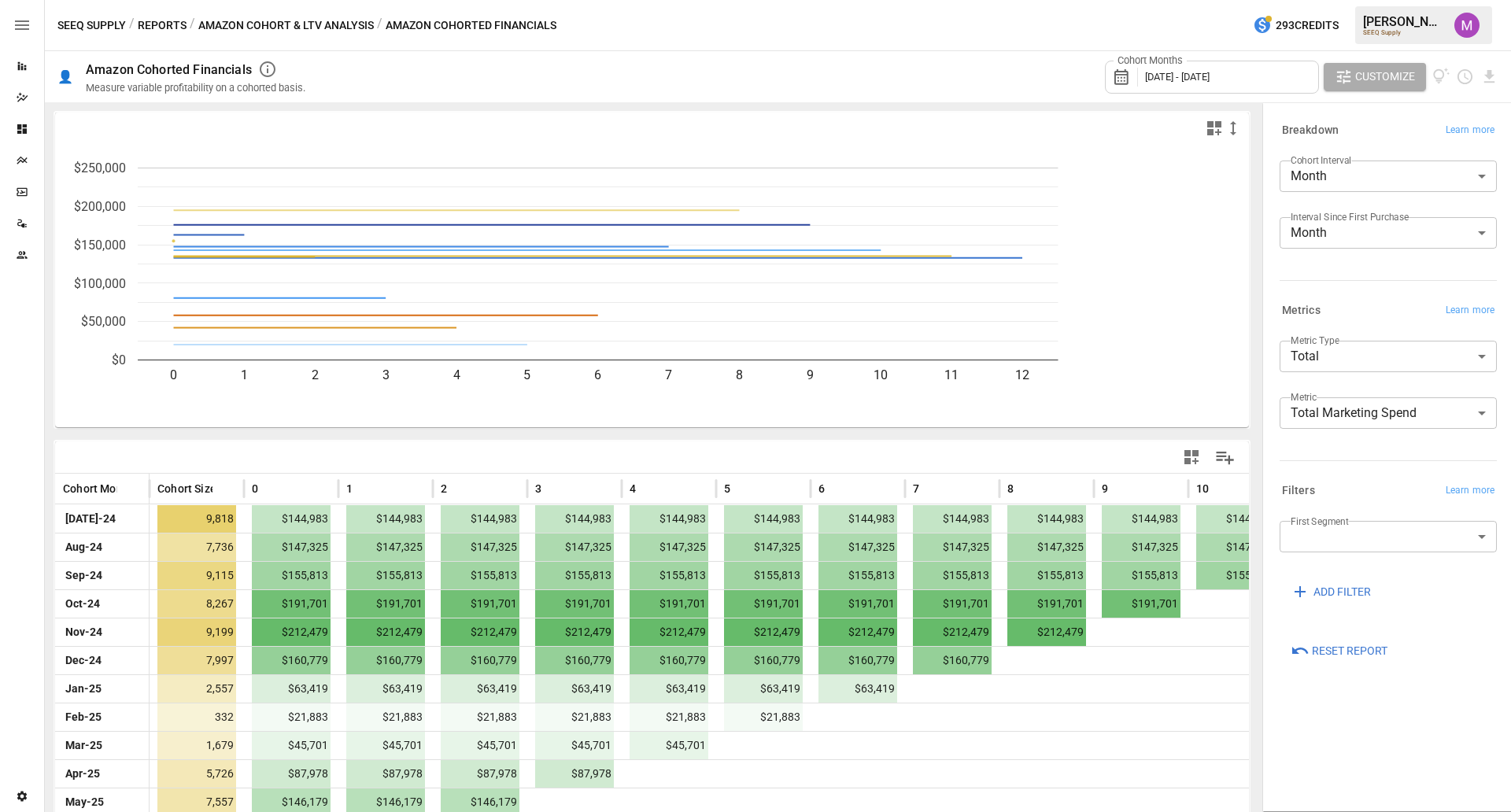
scroll to position [86, 0]
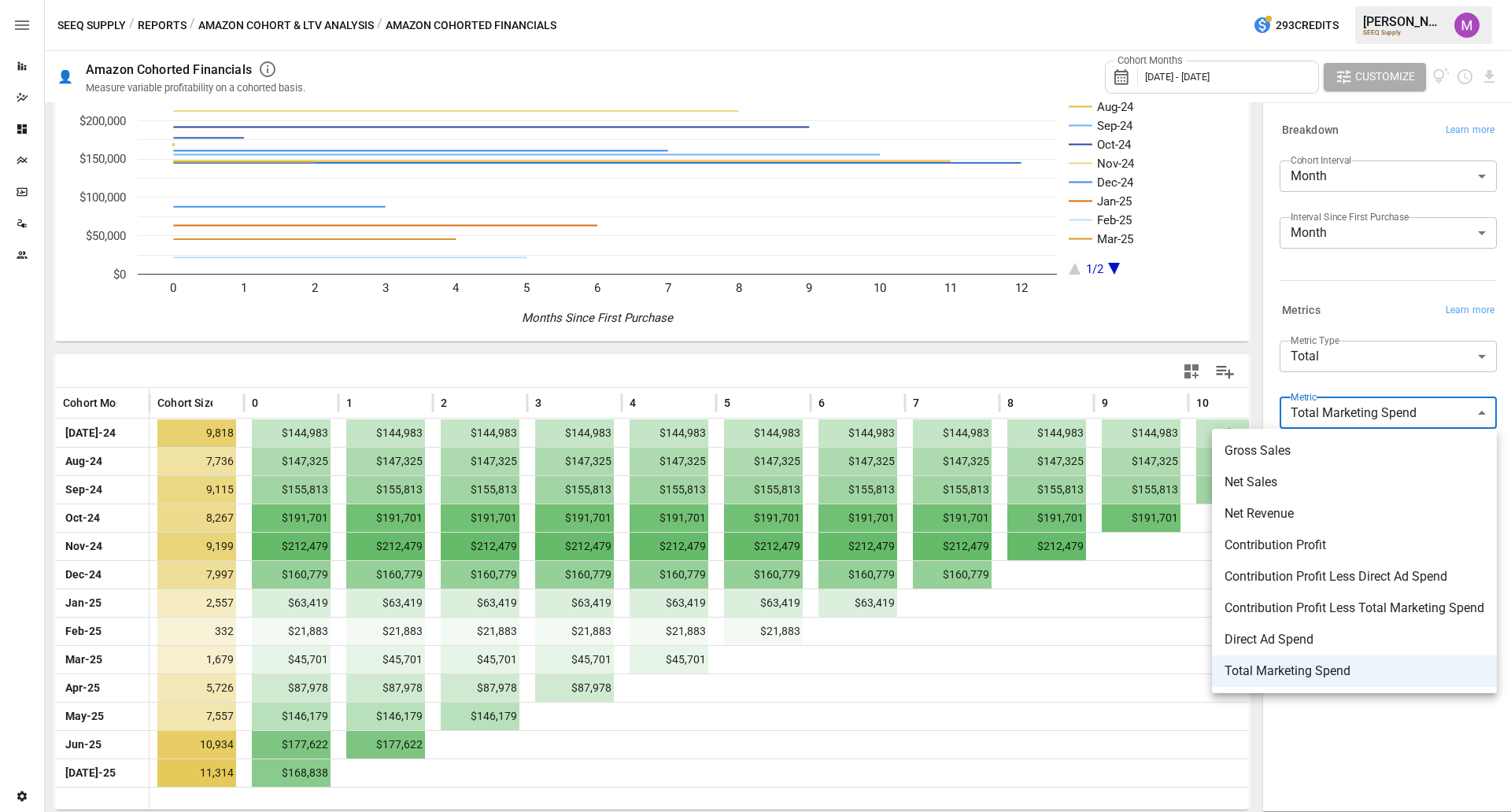
click at [1371, 0] on body "Reports Dazzler Studio Dashboards Plans SmartModel ™ Data Sources Team Settings…" at bounding box center [755, 0] width 1511 height 0
click at [1371, 602] on span "Contribution Profit Less Total Marketing Spend" at bounding box center [1355, 607] width 259 height 19
type input "**********"
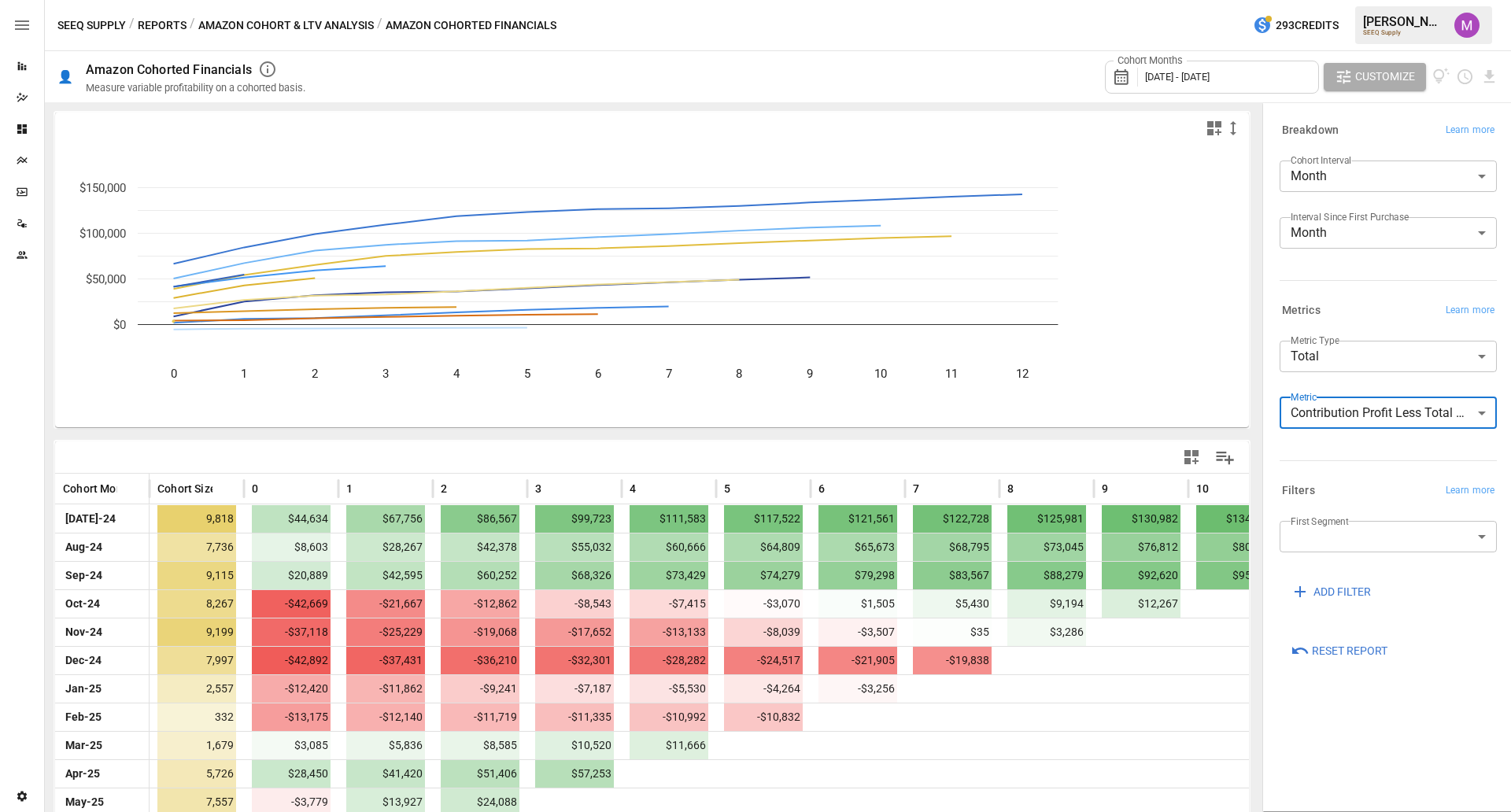
scroll to position [86, 0]
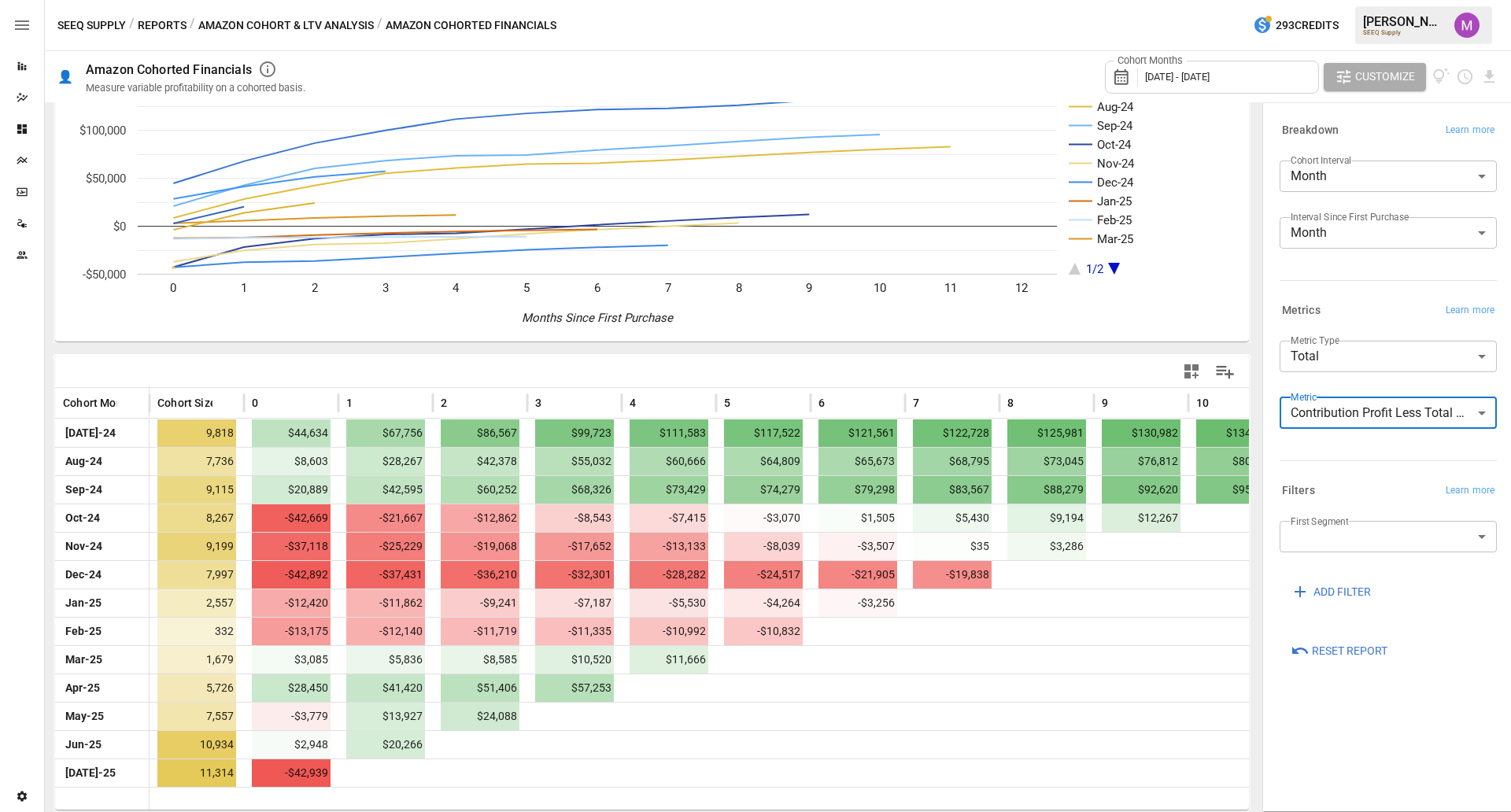
click at [1332, 0] on body "Reports Dazzler Studio Dashboards Plans SmartModel ™ Data Sources Team Settings…" at bounding box center [755, 0] width 1511 height 0
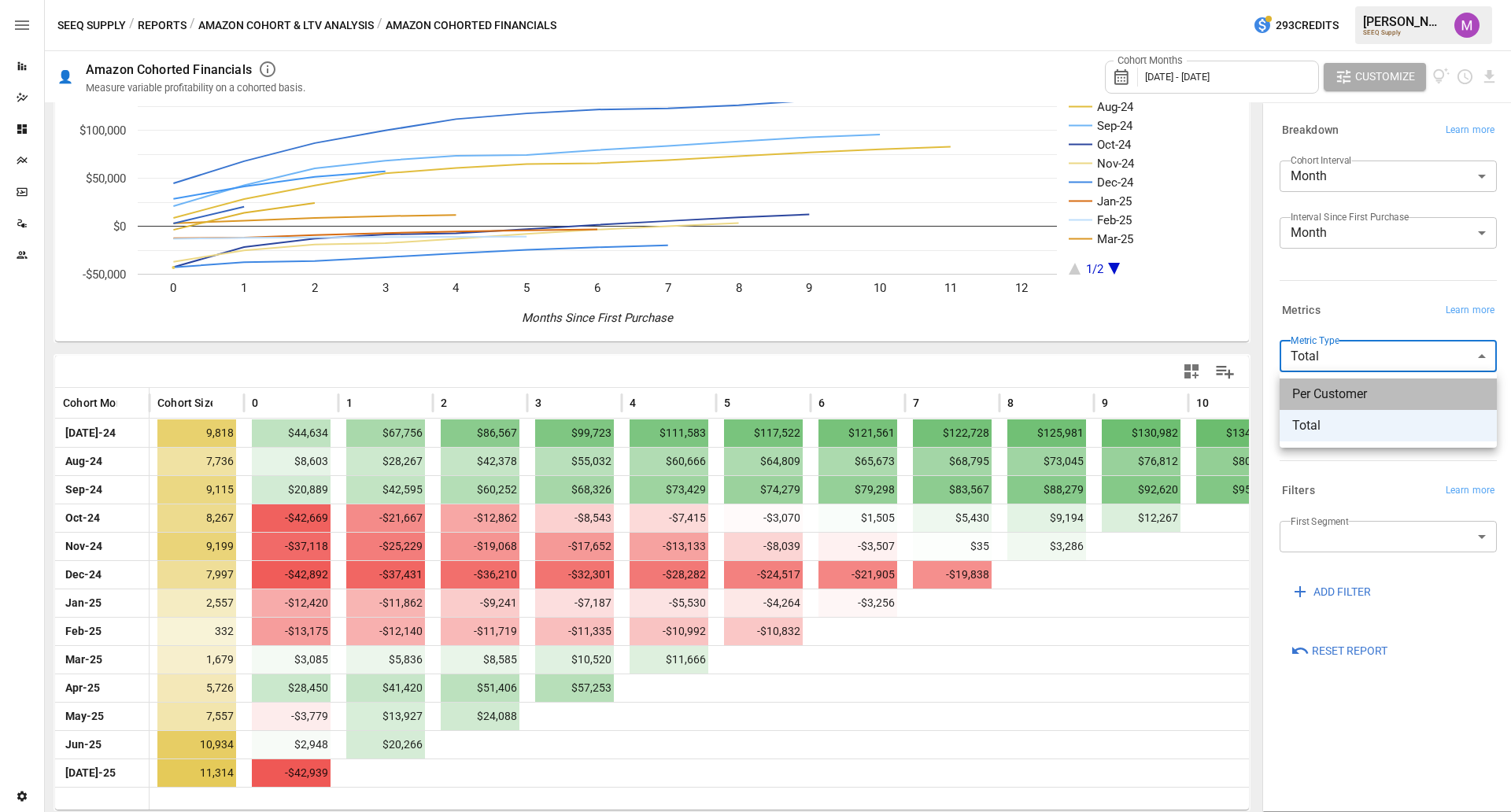
click at [1332, 401] on span "Per Customer" at bounding box center [1388, 394] width 192 height 19
type input "**********"
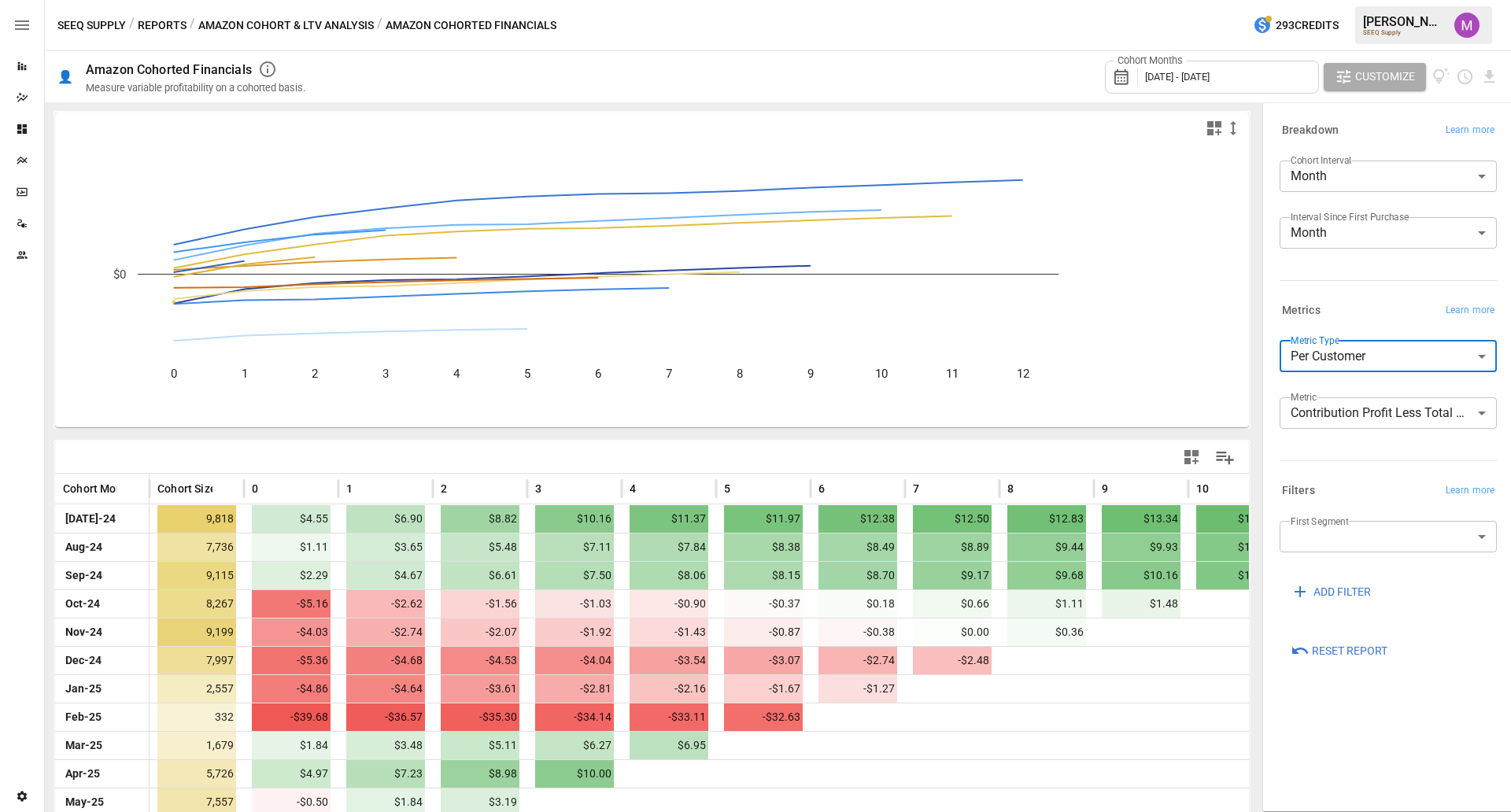
scroll to position [86, 0]
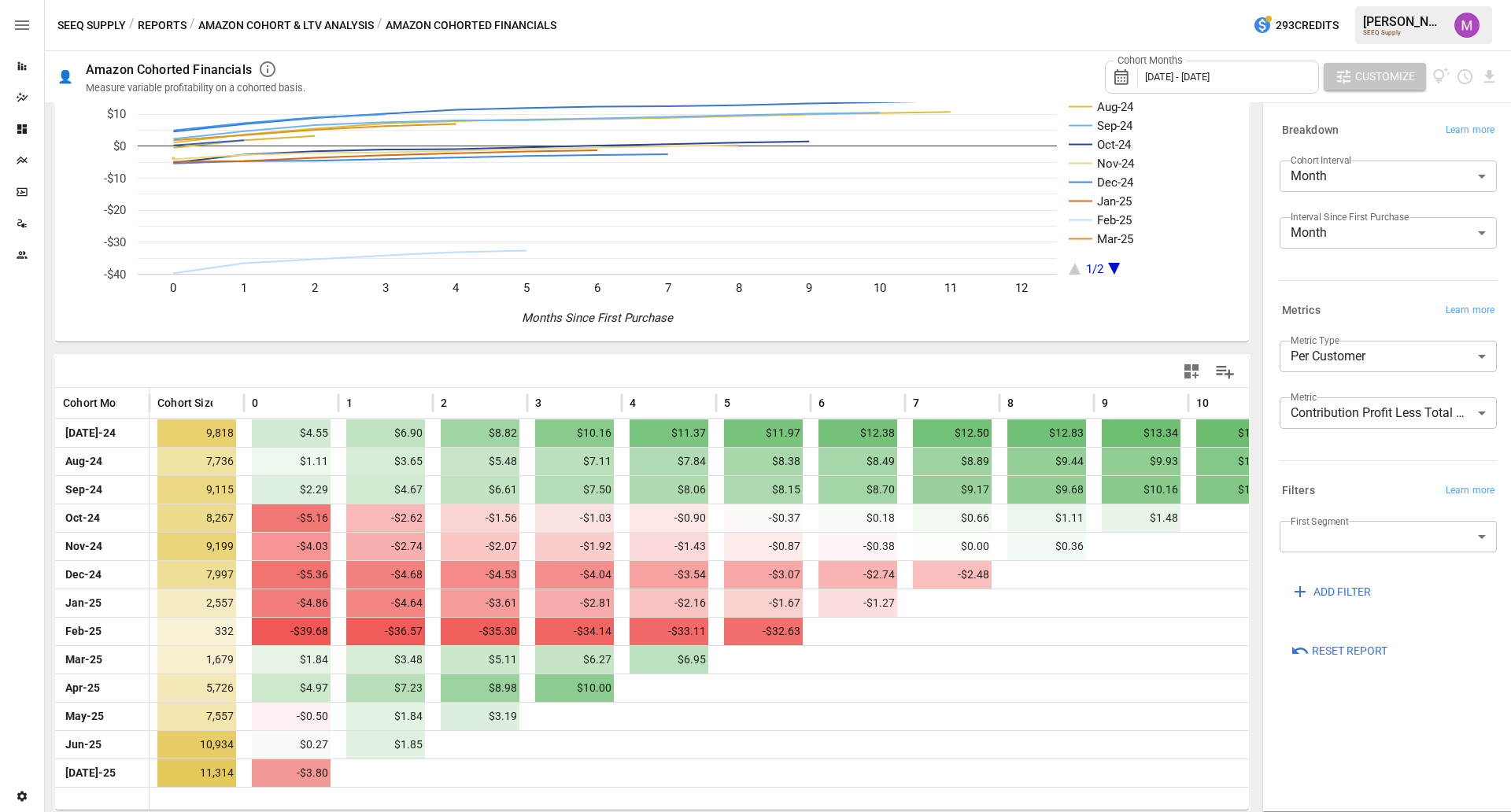
click at [1356, 84] on span "Customize" at bounding box center [1385, 77] width 59 height 20
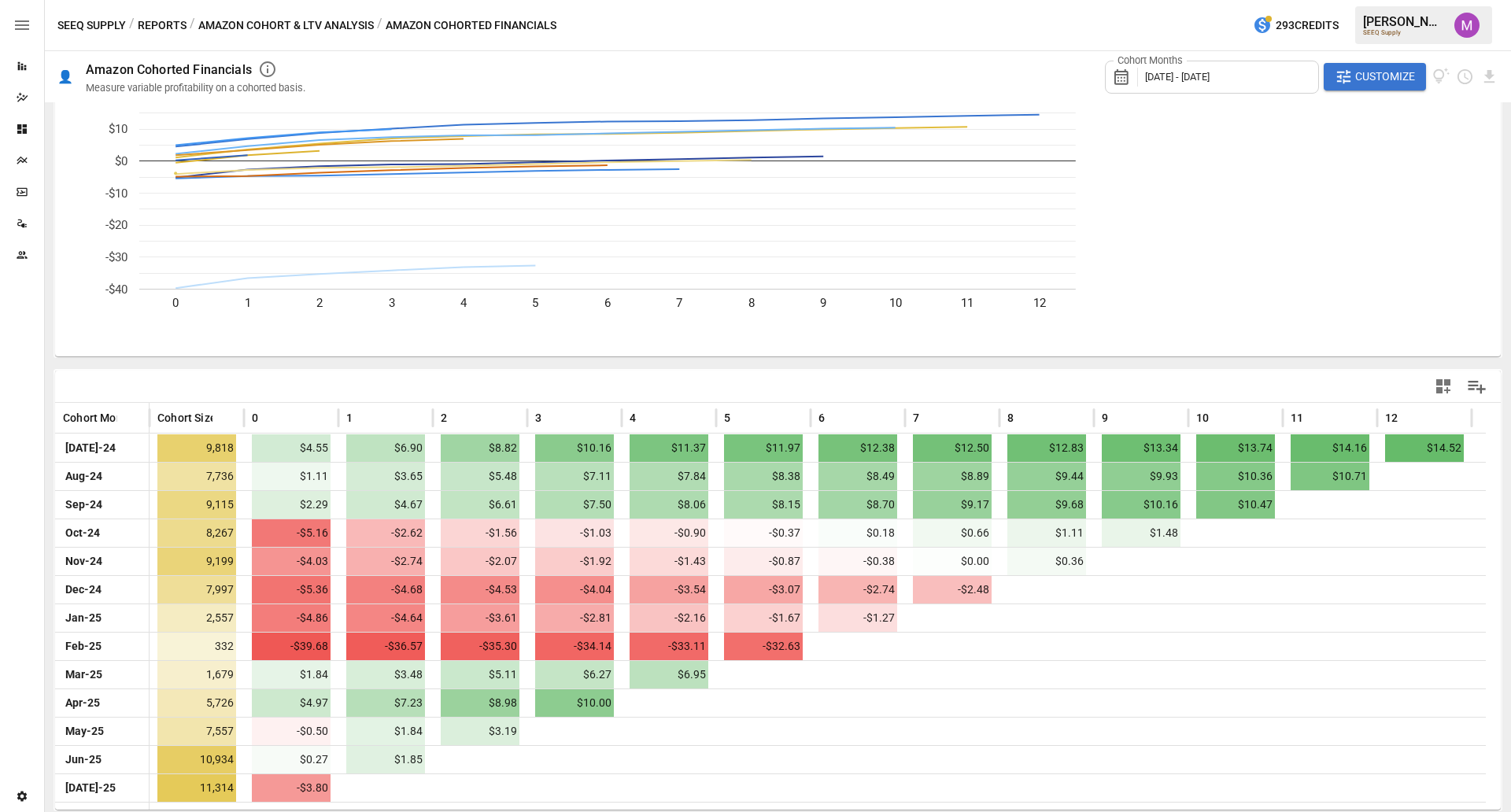
scroll to position [71, 0]
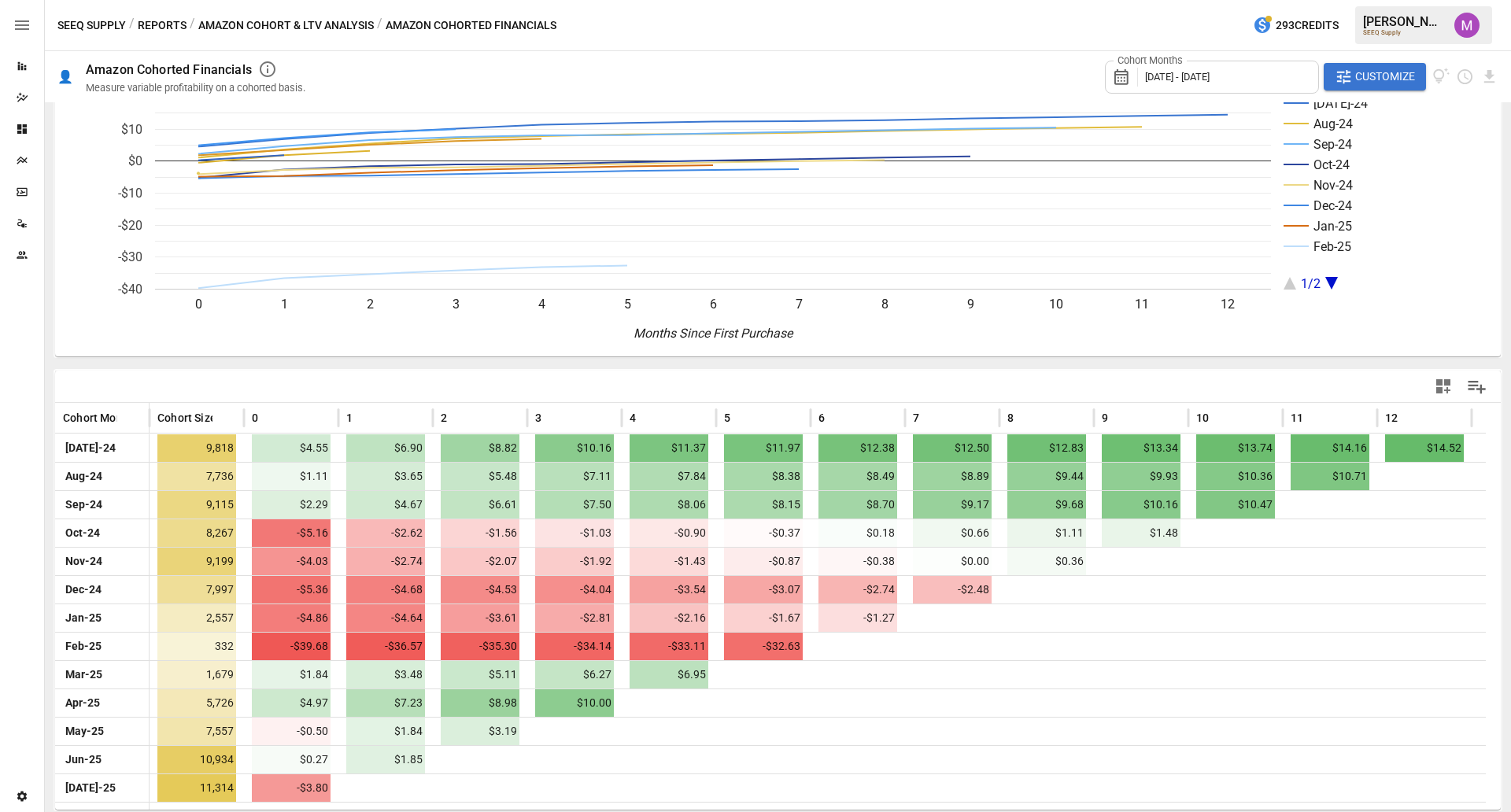
click at [291, 35] on div "SEEQ Supply / Reports / Amazon Cohort & LTV Analysis / Amazon Cohorted Financia…" at bounding box center [778, 25] width 1466 height 50
click at [298, 19] on button "Amazon Cohort & LTV Analysis" at bounding box center [285, 26] width 175 height 20
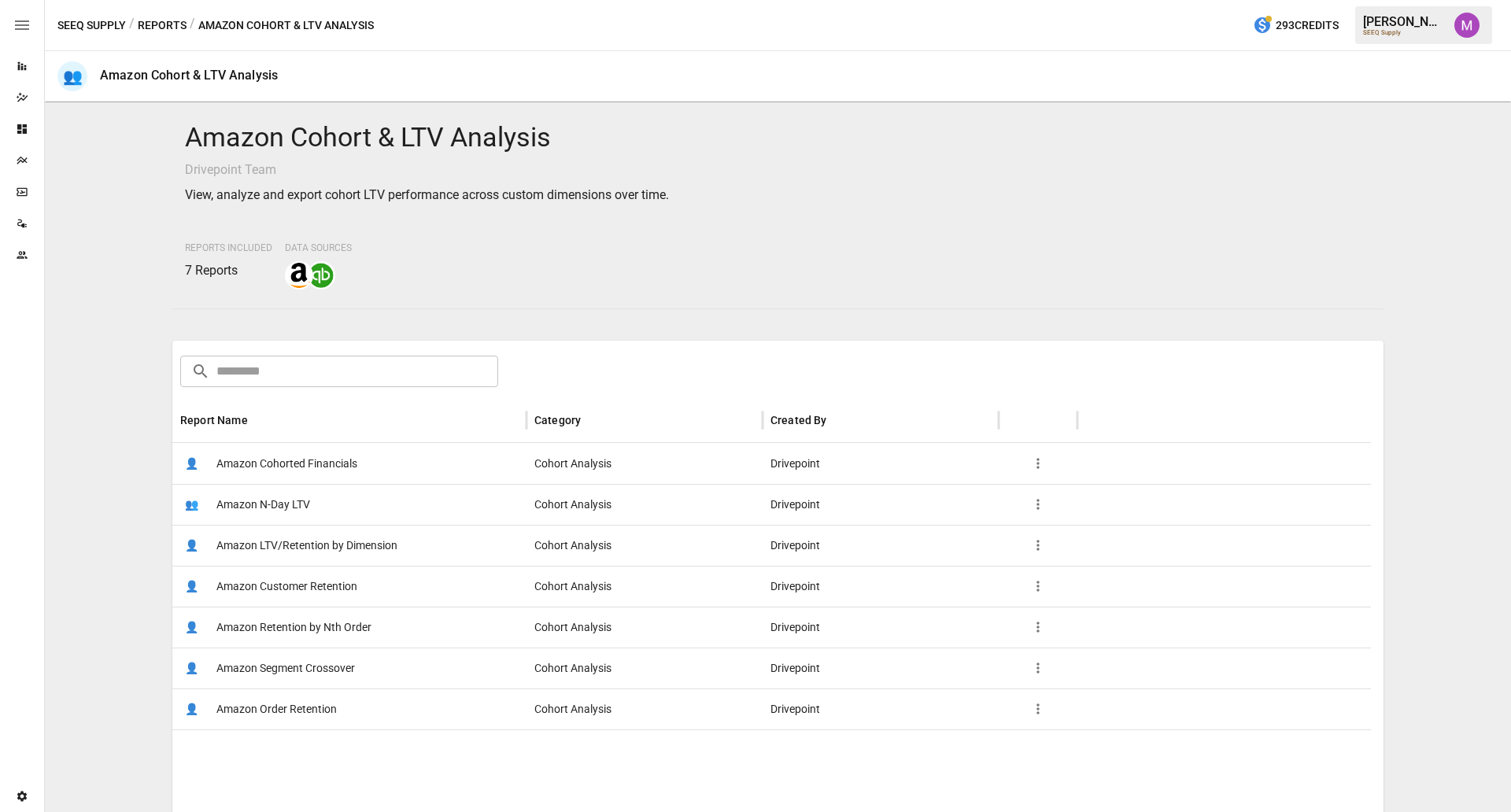
click at [300, 707] on span "Amazon Order Retention" at bounding box center [277, 709] width 121 height 41
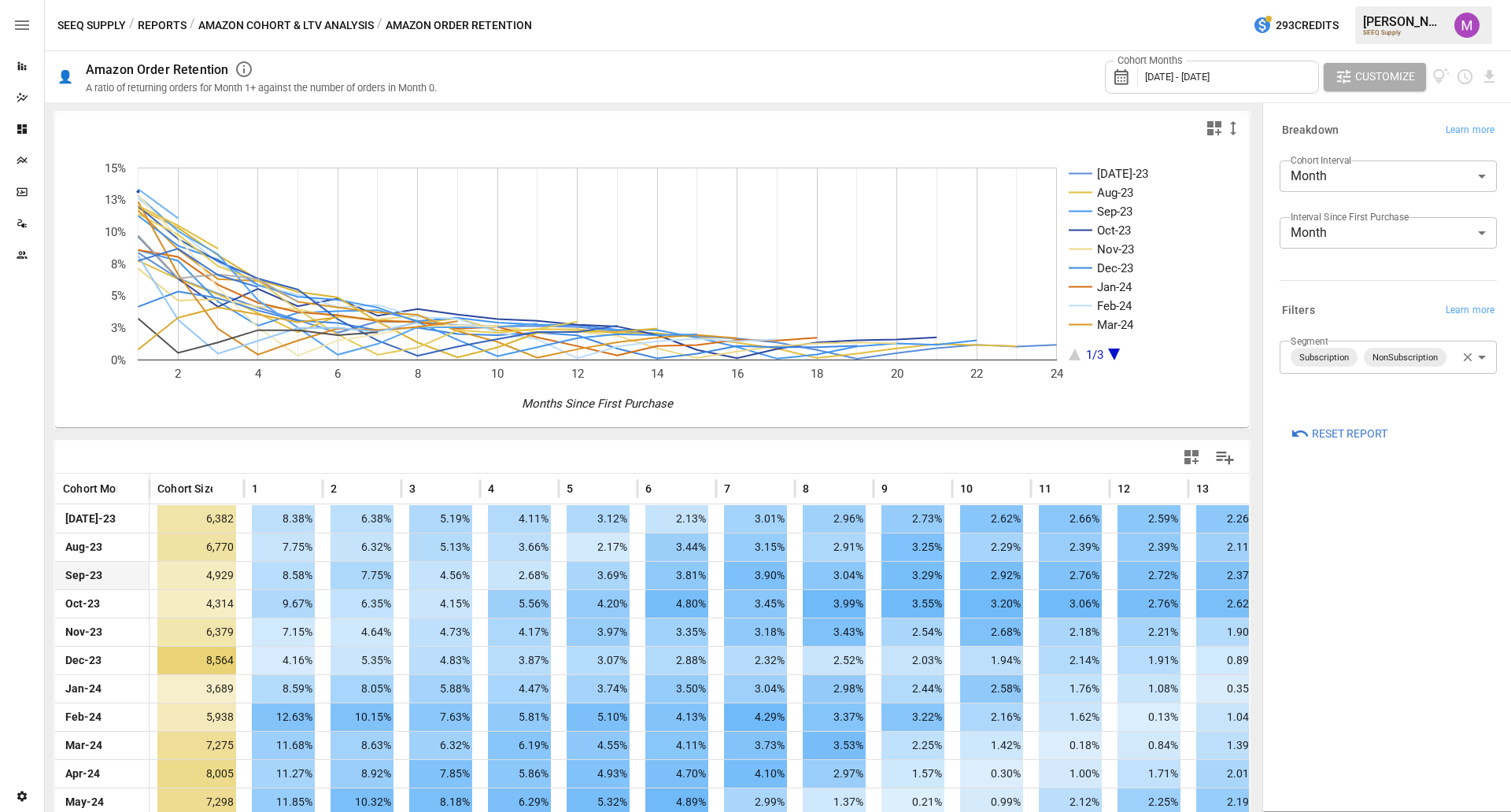
scroll to position [398, 0]
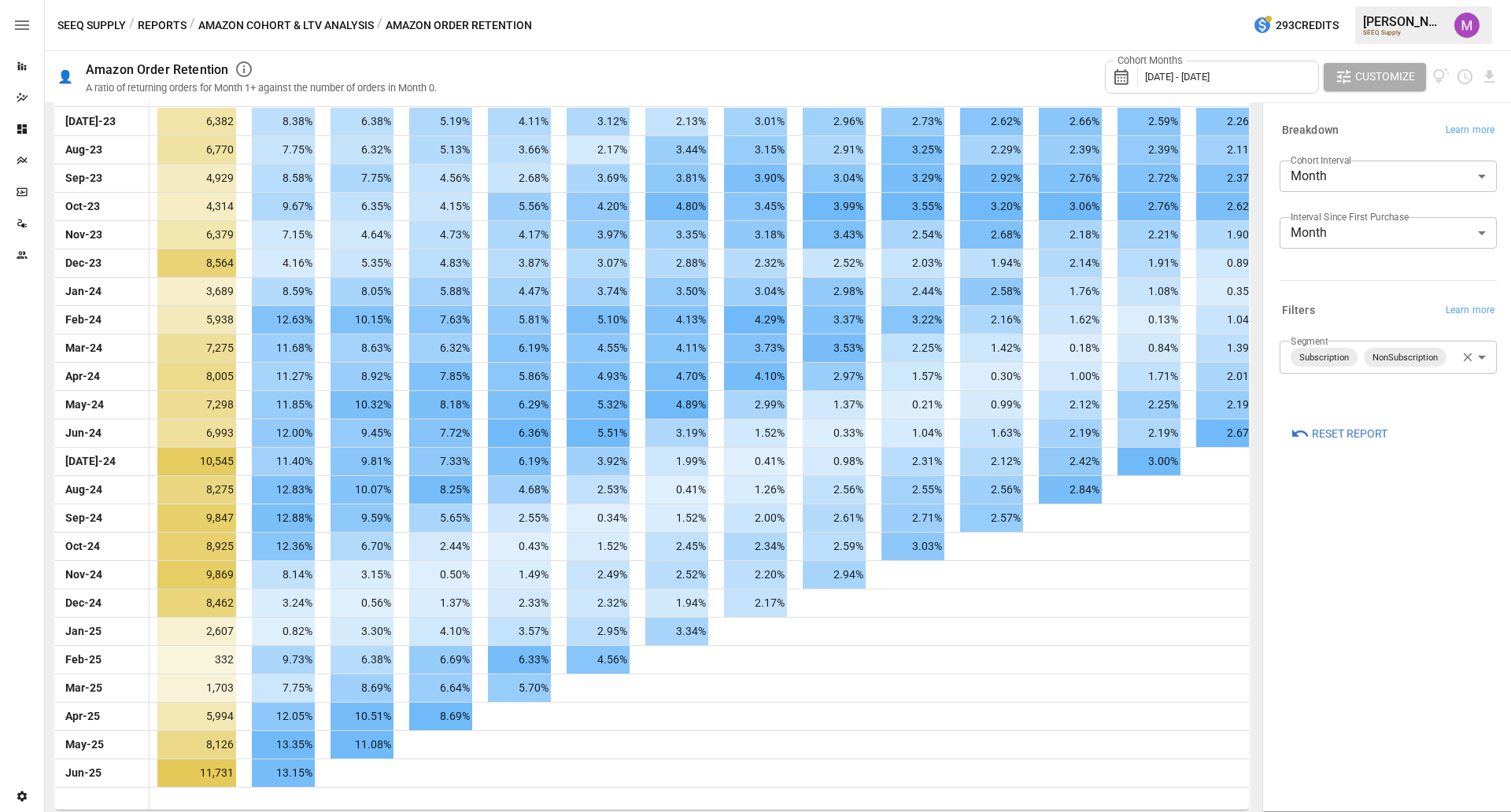
click at [157, 20] on button "Reports" at bounding box center [161, 26] width 48 height 20
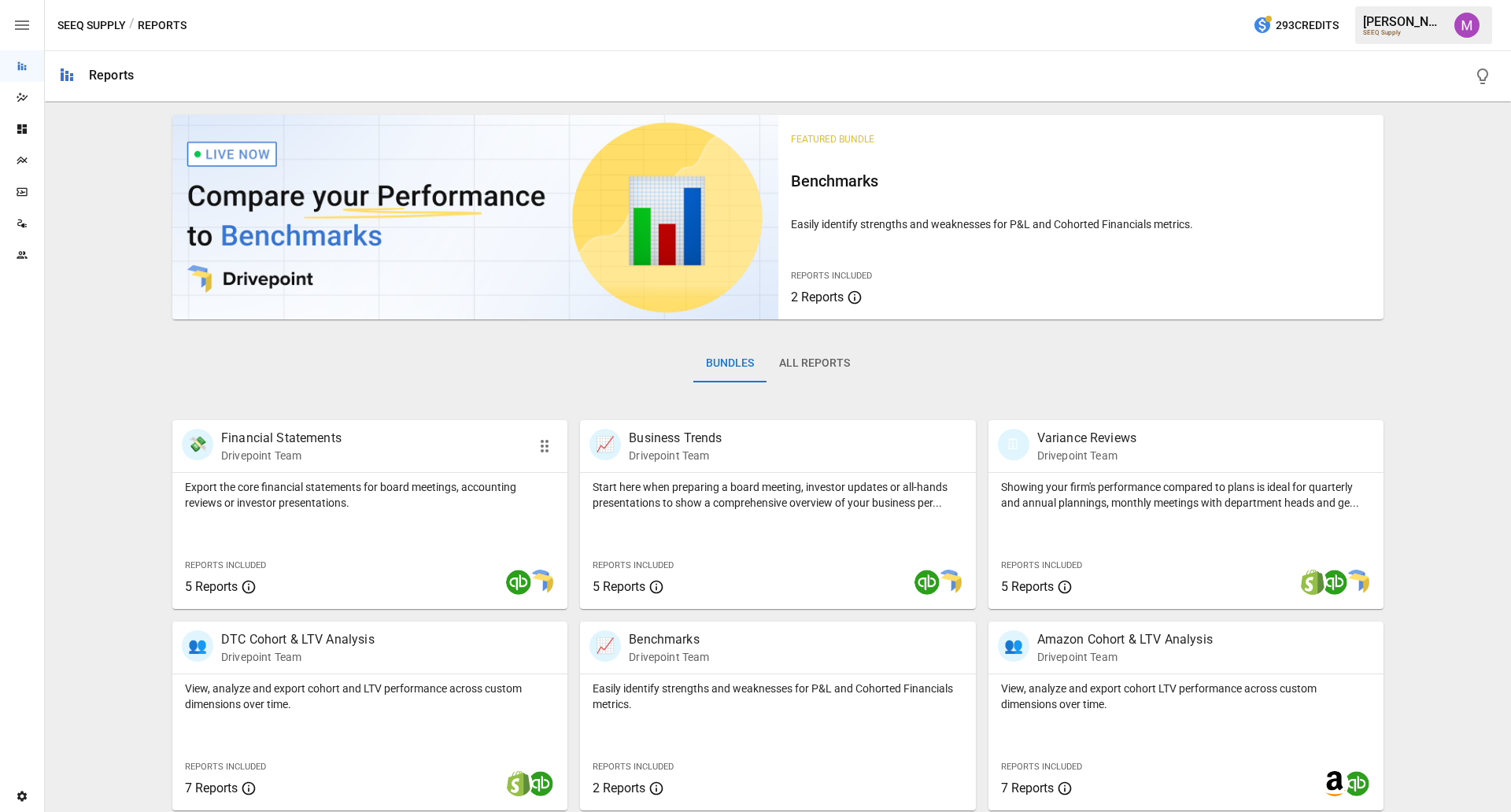
scroll to position [206, 0]
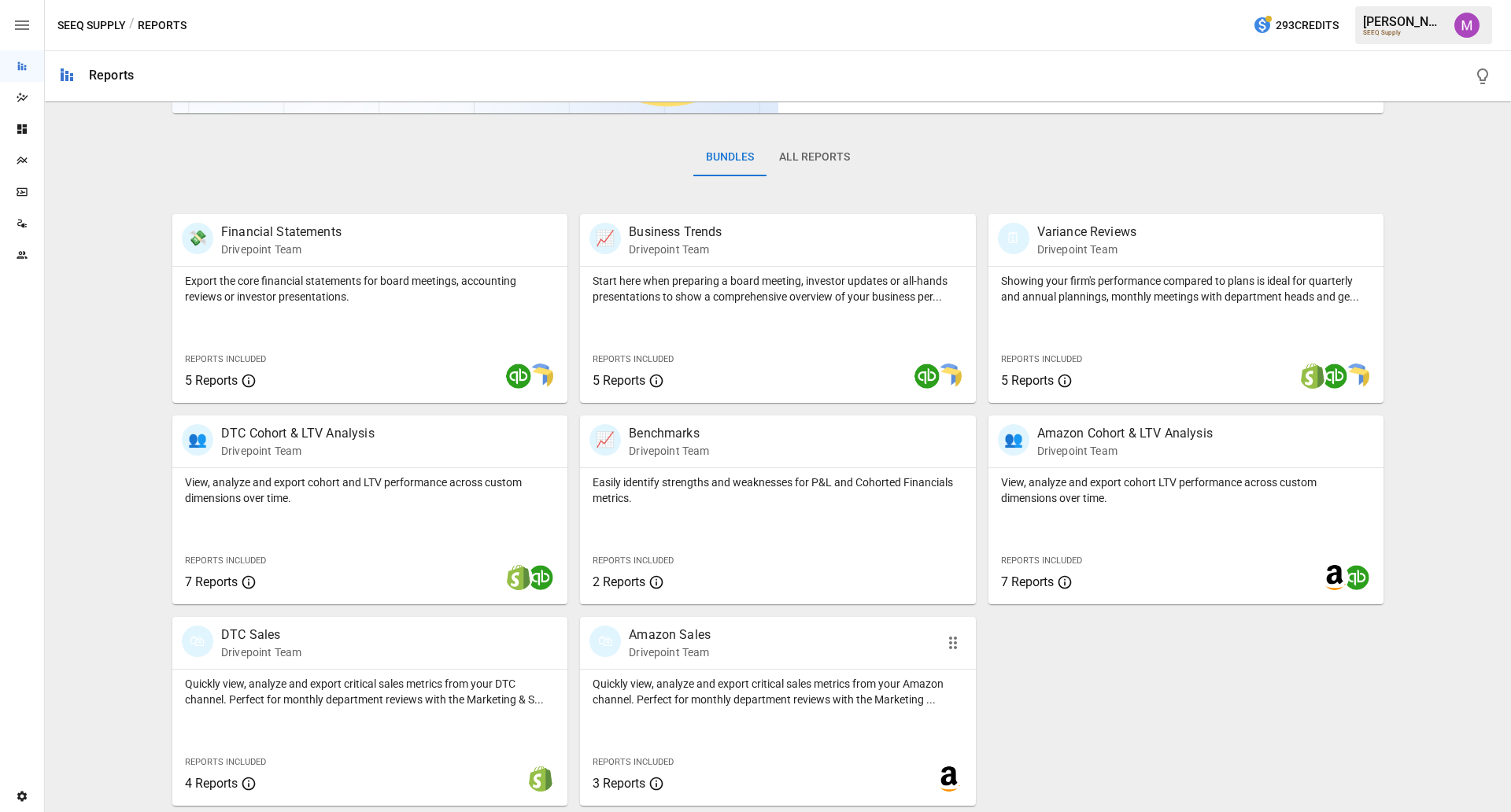
click at [675, 660] on div "🛍 Amazon Sales Drivepoint Team" at bounding box center [777, 643] width 395 height 51
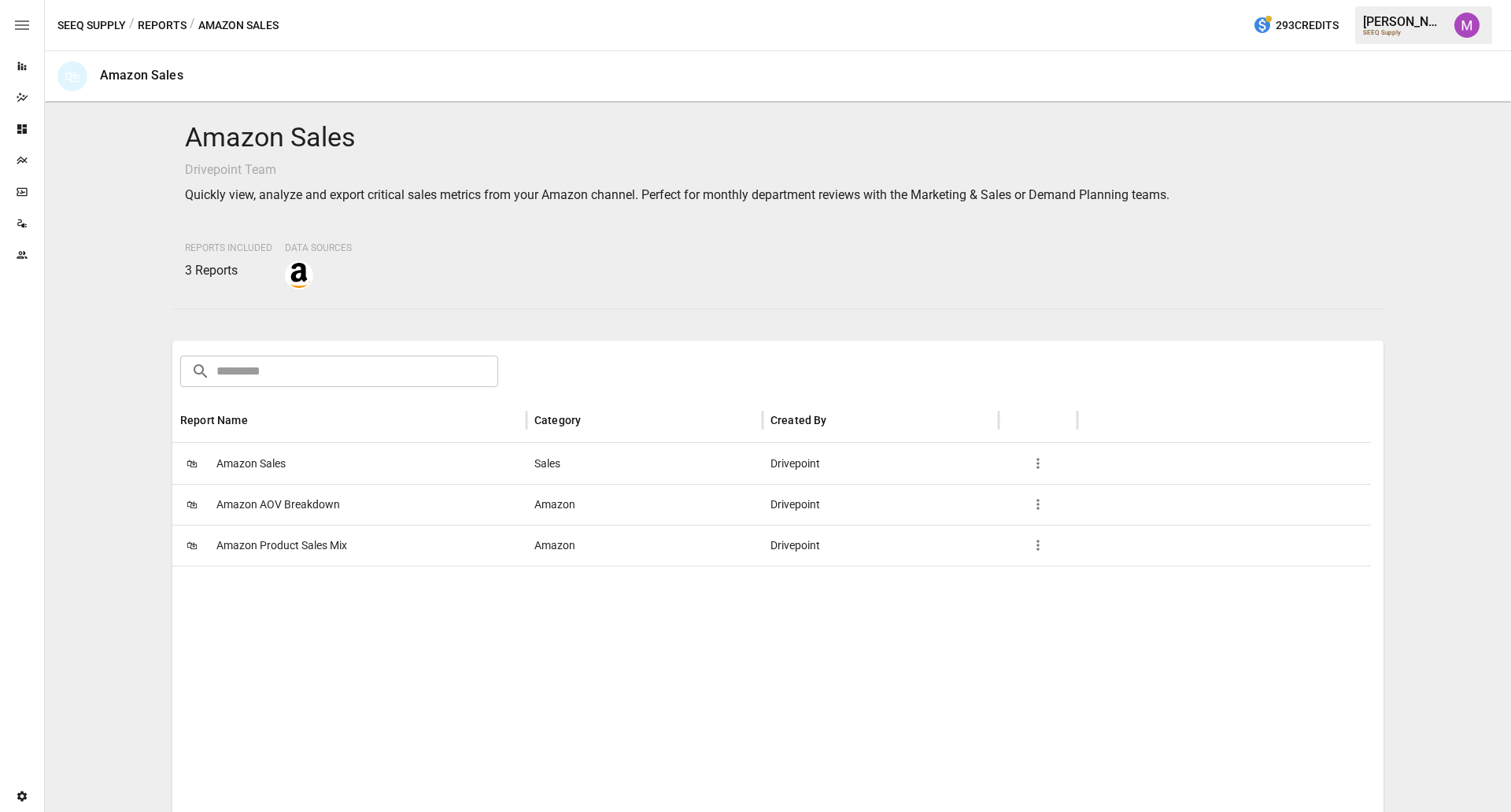
click at [260, 465] on span "Amazon Sales" at bounding box center [251, 464] width 69 height 41
click at [291, 500] on span "Amazon AOV Breakdown" at bounding box center [278, 504] width 124 height 41
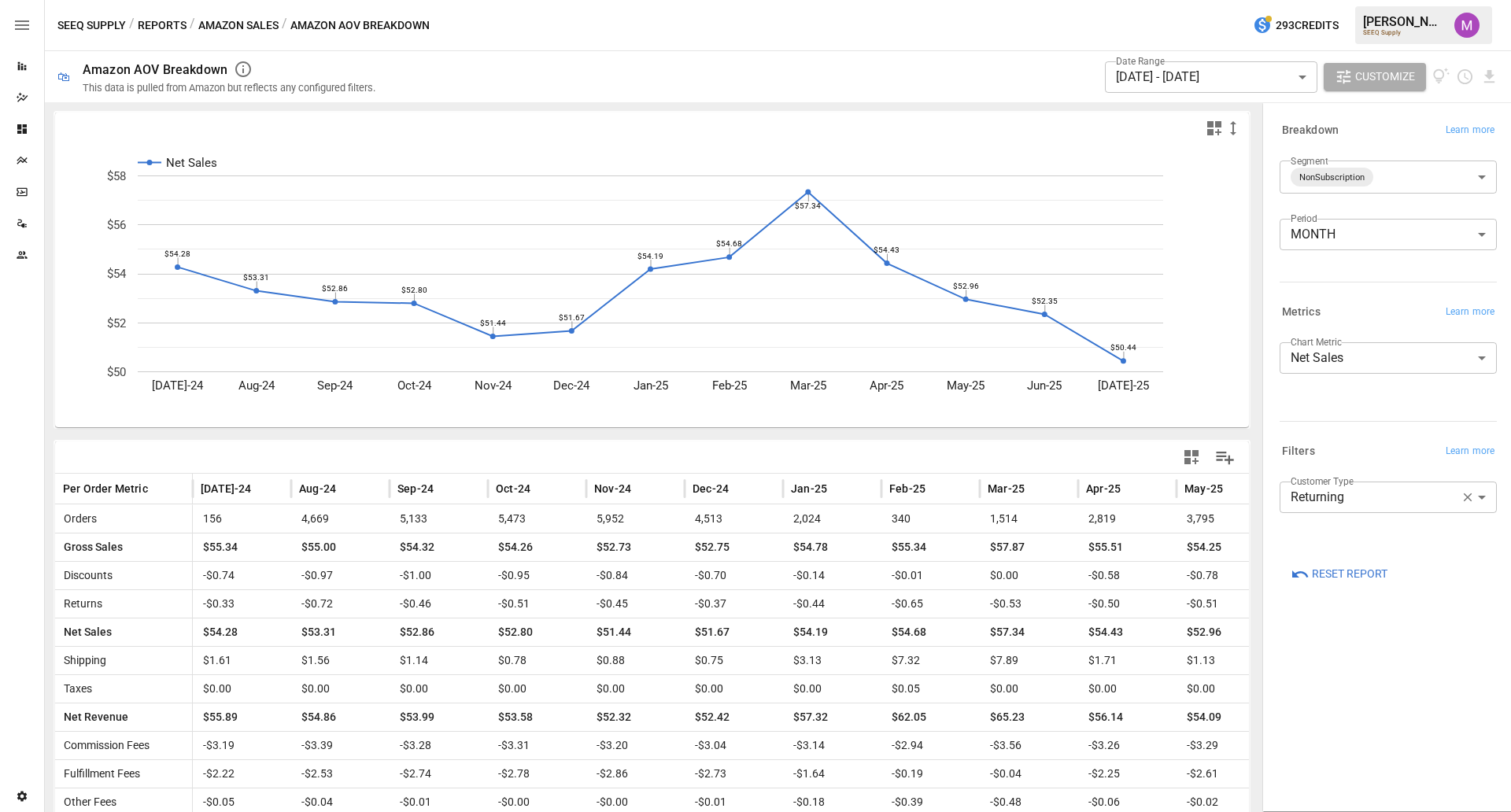
click at [1356, 480] on div "Customer Type Returning ********* ​" at bounding box center [1385, 494] width 224 height 38
click at [1351, 486] on label "Customer Type" at bounding box center [1322, 482] width 63 height 14
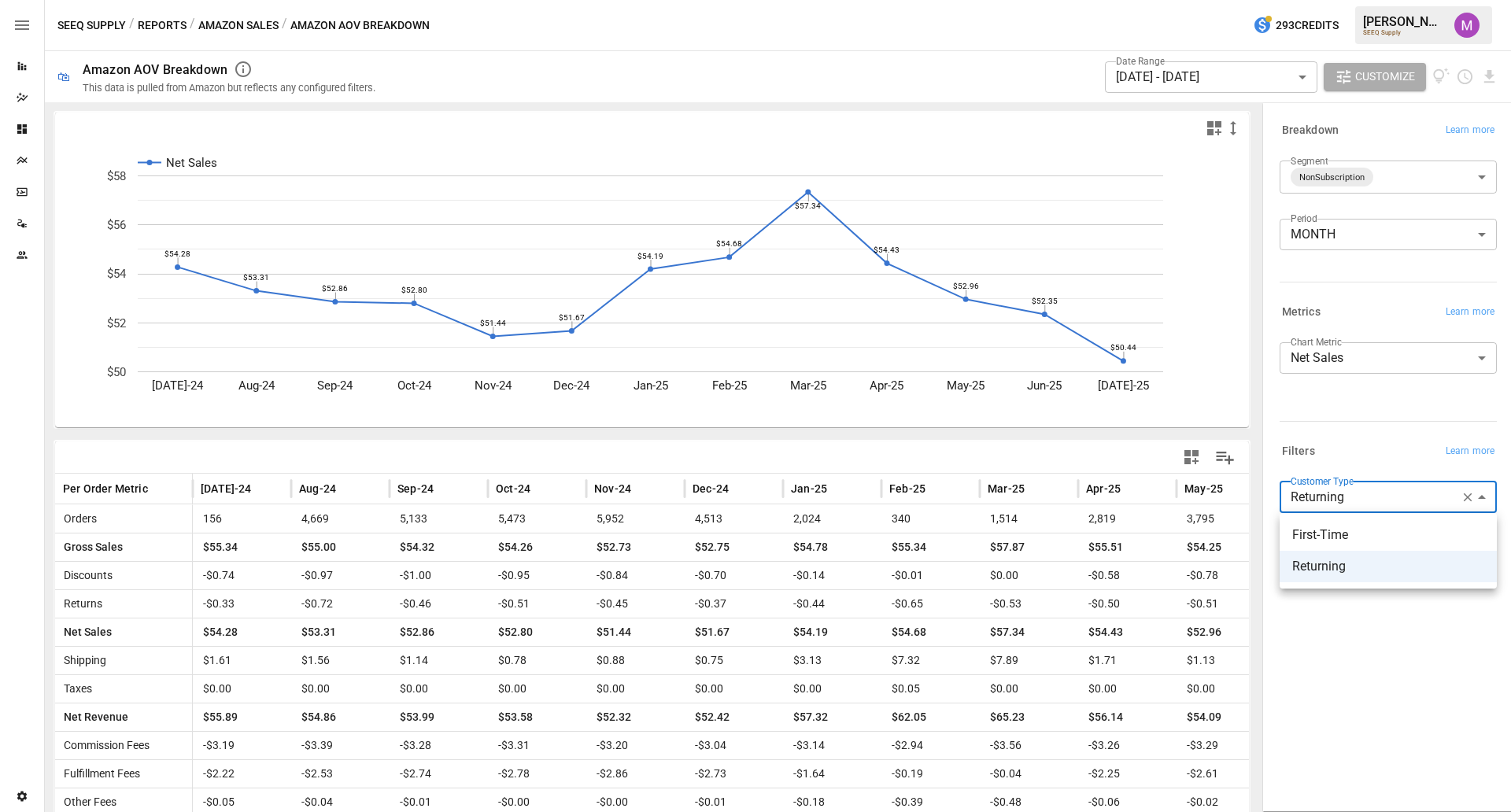
click at [1353, 0] on body "Reports Dazzler Studio Dashboards Plans SmartModel ™ Data Sources Team Settings…" at bounding box center [755, 0] width 1511 height 0
click at [1350, 522] on li "First-Time" at bounding box center [1388, 535] width 218 height 32
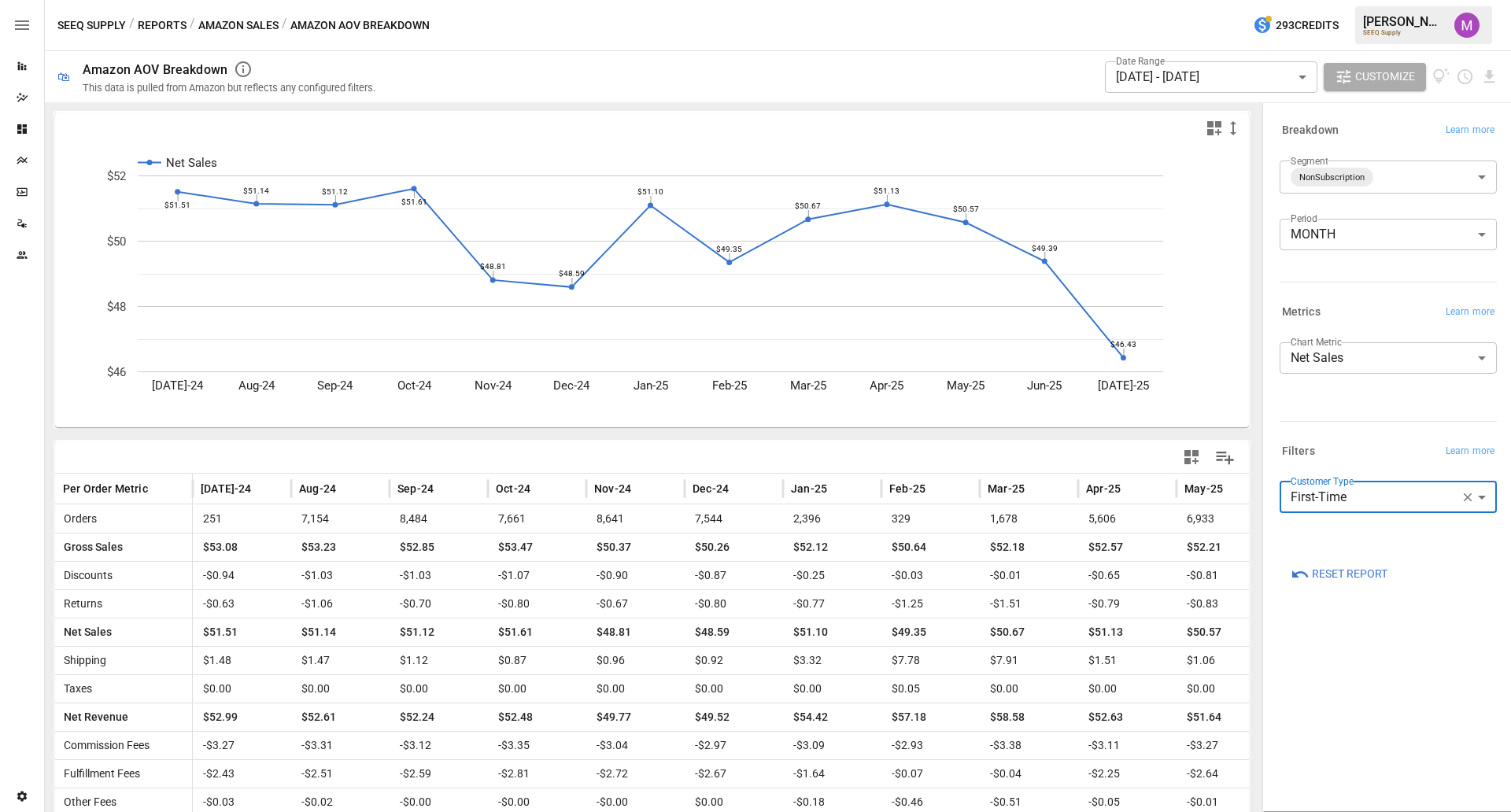
scroll to position [86, 0]
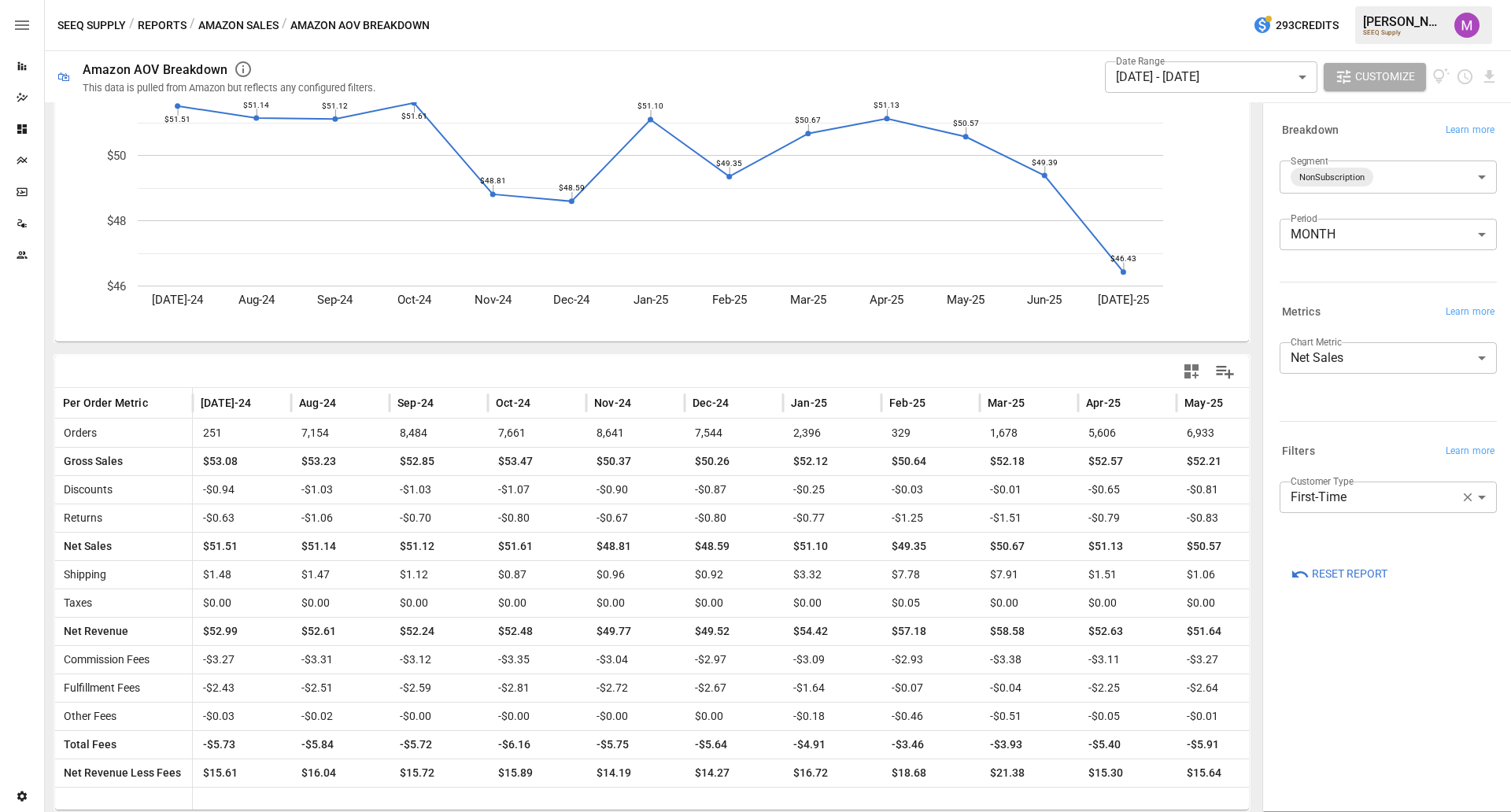
click at [1401, 0] on body "Reports Dazzler Studio Dashboards Plans SmartModel ™ Data Sources Team Settings…" at bounding box center [755, 0] width 1511 height 0
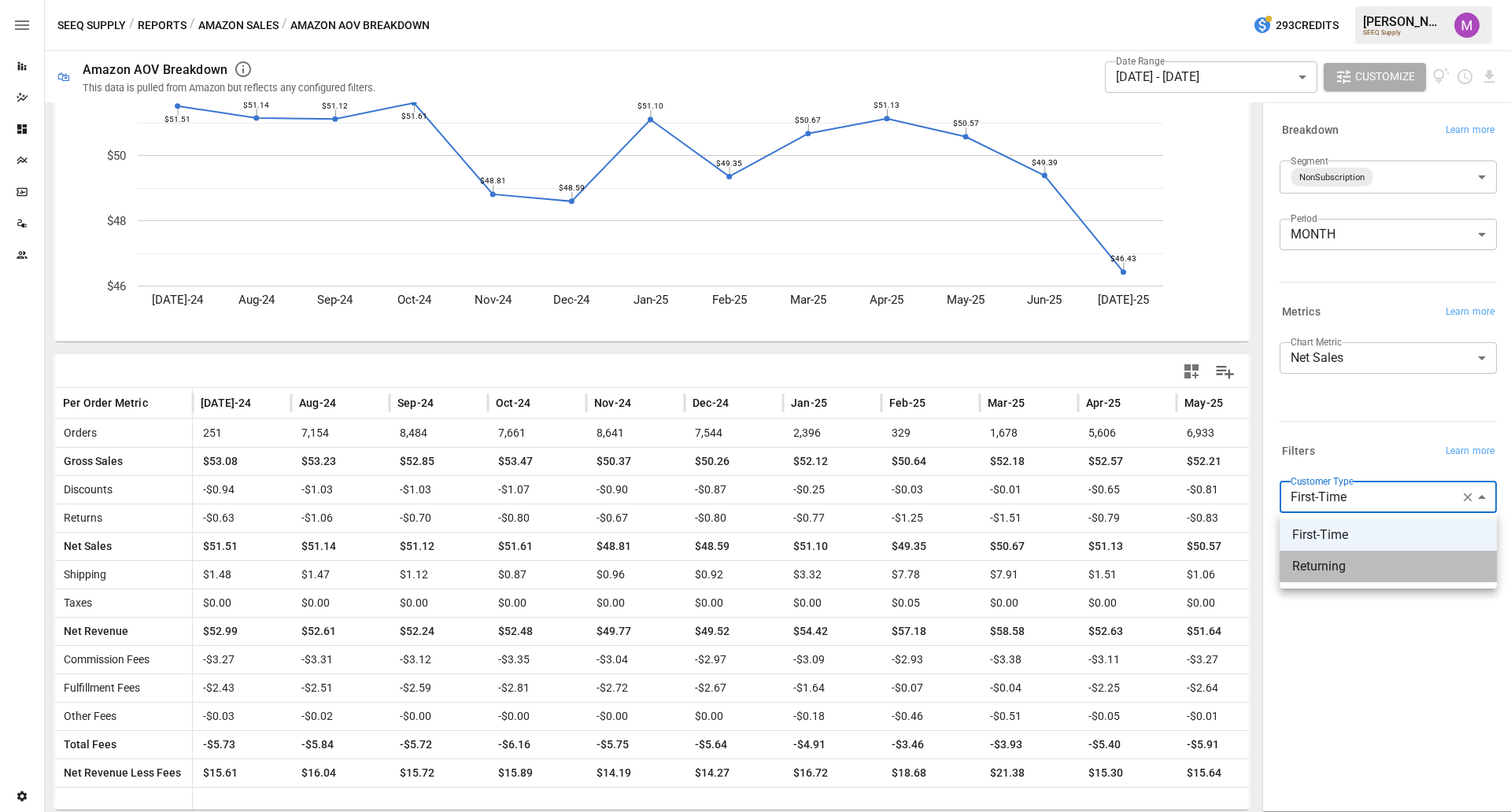
click at [1352, 557] on span "Returning" at bounding box center [1388, 566] width 192 height 19
type input "*********"
